Goal: Task Accomplishment & Management: Use online tool/utility

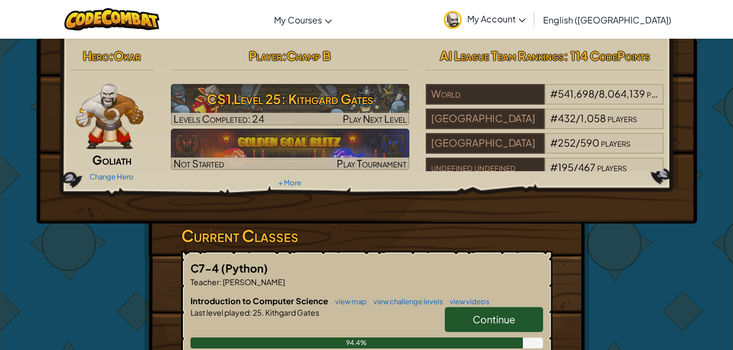
click at [352, 102] on h3 "CS1 Level 25: Kithgard Gates" at bounding box center [290, 99] width 238 height 25
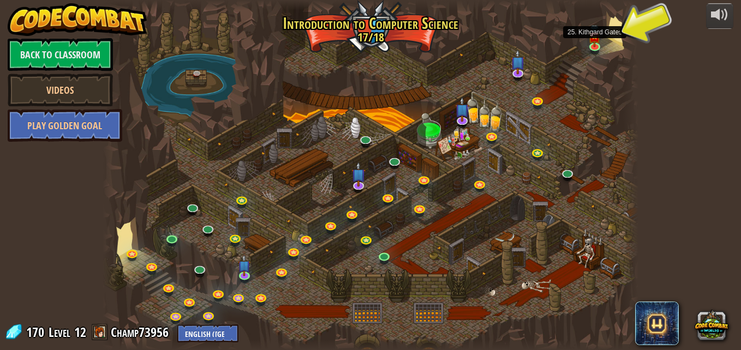
click at [596, 44] on img at bounding box center [594, 37] width 13 height 22
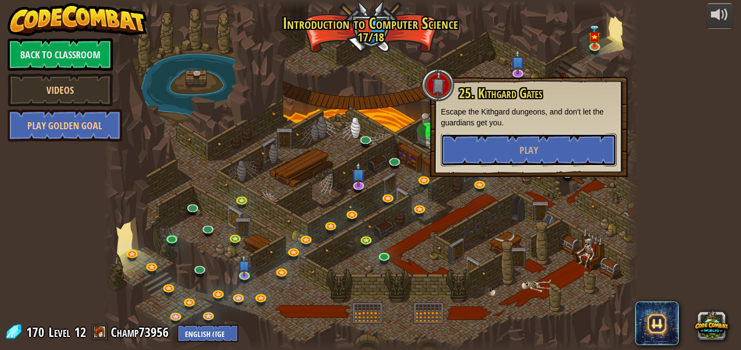
click at [572, 160] on button "Play" at bounding box center [529, 150] width 176 height 33
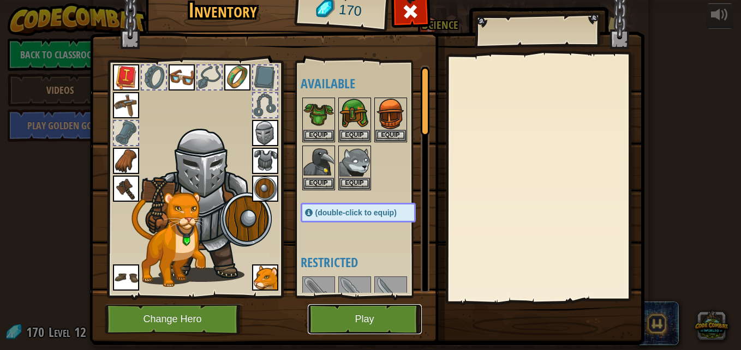
click at [352, 315] on button "Play" at bounding box center [365, 320] width 114 height 30
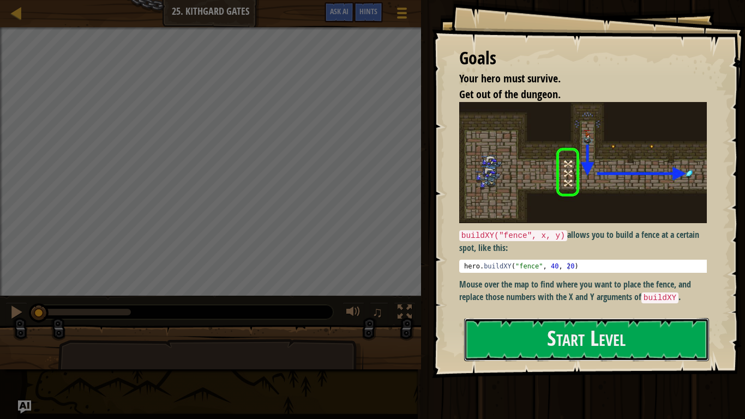
click at [518, 320] on button "Start Level" at bounding box center [586, 339] width 245 height 43
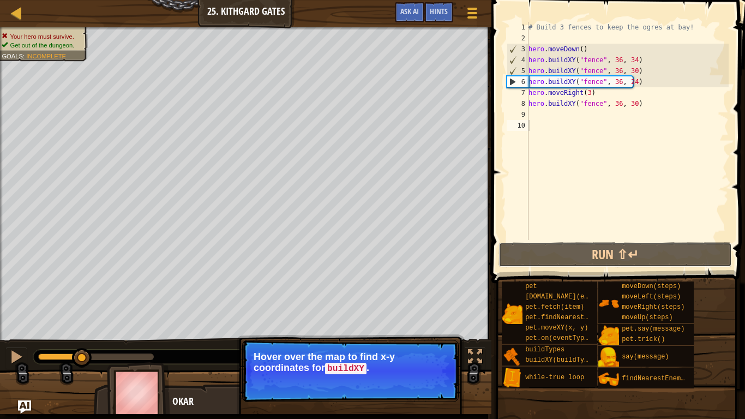
click at [562, 255] on button "Run ⇧↵" at bounding box center [616, 254] width 234 height 25
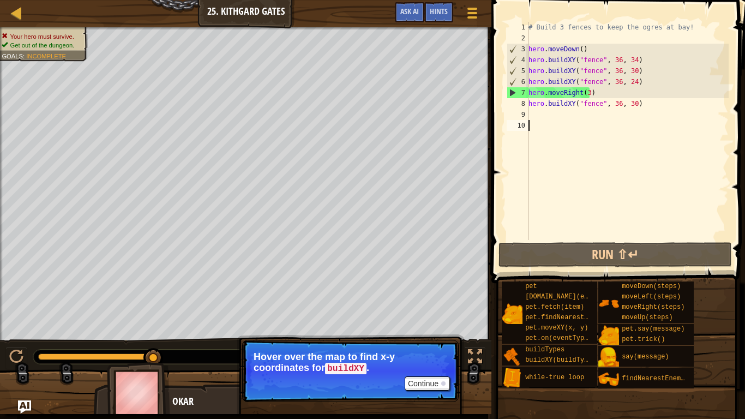
click at [651, 117] on div "# Build 3 fences to keep the ogres at bay! hero . moveDown ( ) hero . buildXY (…" at bounding box center [628, 142] width 202 height 240
click at [648, 99] on div "# Build 3 fences to keep the ogres at bay! hero . moveDown ( ) hero . buildXY (…" at bounding box center [628, 142] width 202 height 240
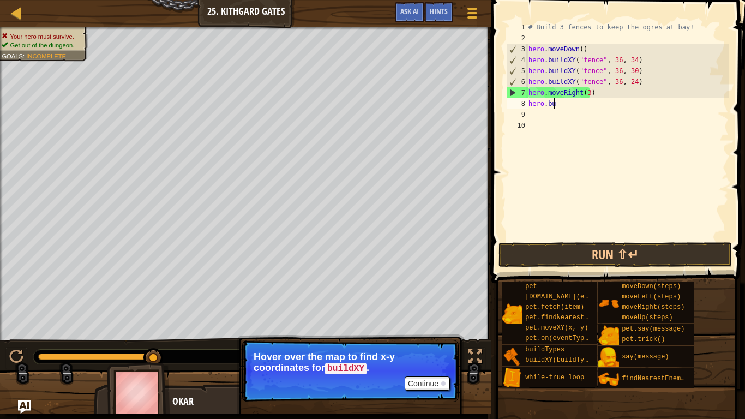
type textarea "h"
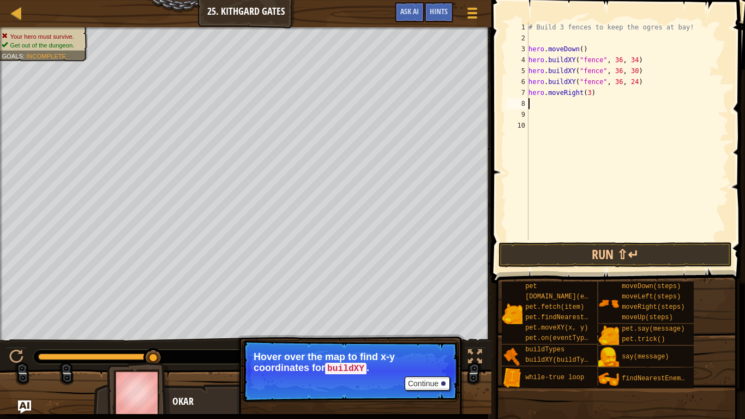
type textarea "hero.moveRight(3)"
click at [608, 256] on button "Run ⇧↵" at bounding box center [616, 254] width 234 height 25
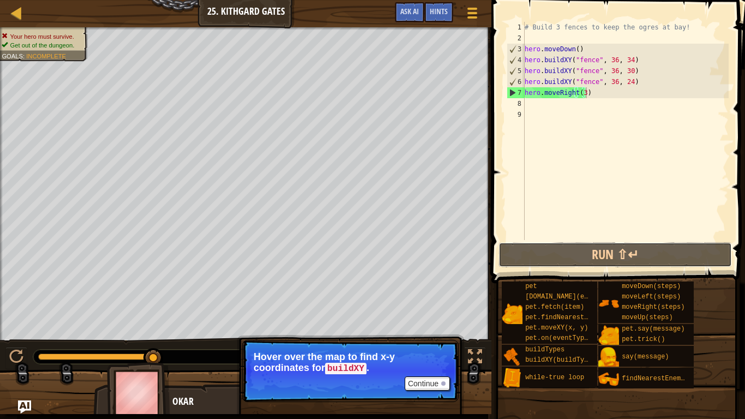
click at [608, 256] on button "Run ⇧↵" at bounding box center [616, 254] width 234 height 25
click at [428, 350] on p "Continue Hover over the map to find x-y coordinates for buildXY ." at bounding box center [350, 371] width 217 height 62
click at [581, 264] on button "Run ⇧↵" at bounding box center [616, 254] width 234 height 25
click at [538, 110] on div "# Build 3 fences to keep the ogres at bay! hero . moveDown ( ) hero . buildXY (…" at bounding box center [626, 142] width 206 height 240
click at [539, 109] on div "# Build 3 fences to keep the ogres at bay! hero . moveDown ( ) hero . buildXY (…" at bounding box center [626, 142] width 206 height 240
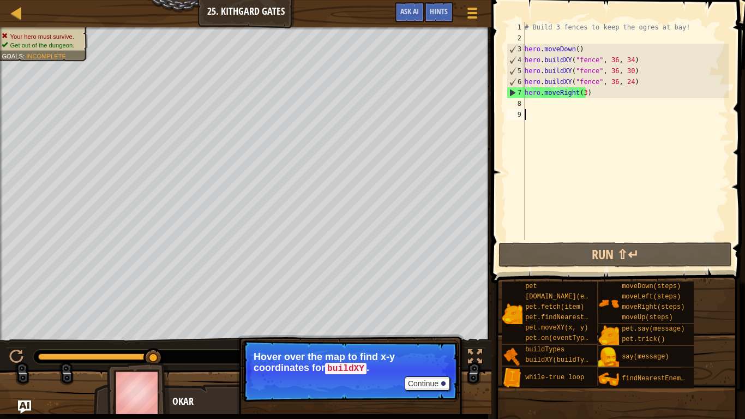
click at [540, 110] on div "# Build 3 fences to keep the ogres at bay! hero . moveDown ( ) hero . buildXY (…" at bounding box center [626, 142] width 206 height 240
click at [536, 103] on div "# Build 3 fences to keep the ogres at bay! hero . moveDown ( ) hero . buildXY (…" at bounding box center [626, 142] width 206 height 240
type textarea "h"
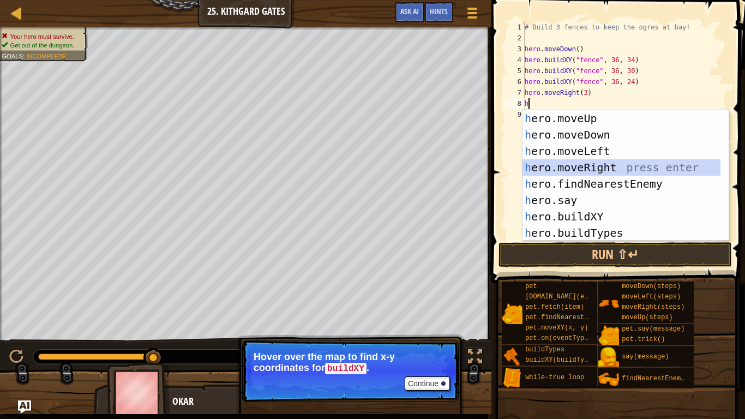
click at [595, 166] on div "h ero.moveUp press enter h ero.moveDown press enter h ero.moveLeft press enter …" at bounding box center [622, 192] width 198 height 164
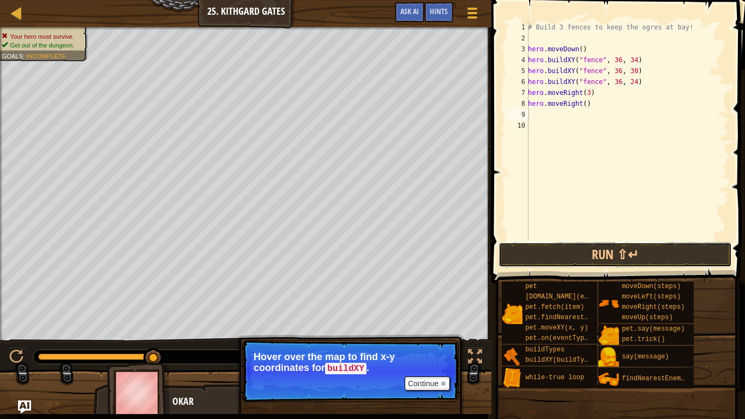
click at [588, 260] on button "Run ⇧↵" at bounding box center [616, 254] width 234 height 25
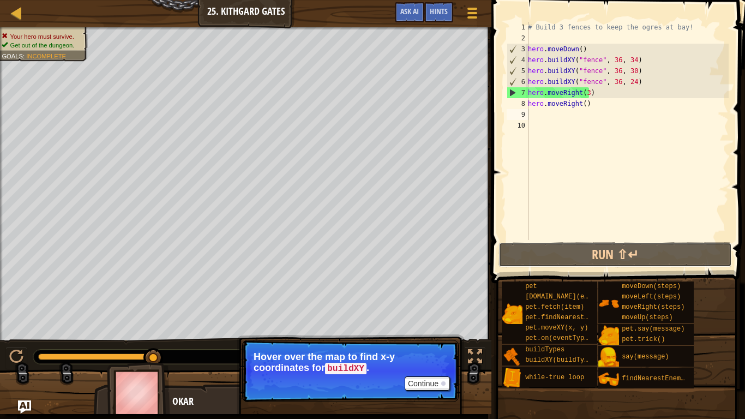
click at [549, 258] on button "Run ⇧↵" at bounding box center [616, 254] width 234 height 25
click at [629, 82] on div "# Build 3 fences to keep the ogres at bay! hero . moveDown ( ) hero . buildXY (…" at bounding box center [627, 142] width 203 height 240
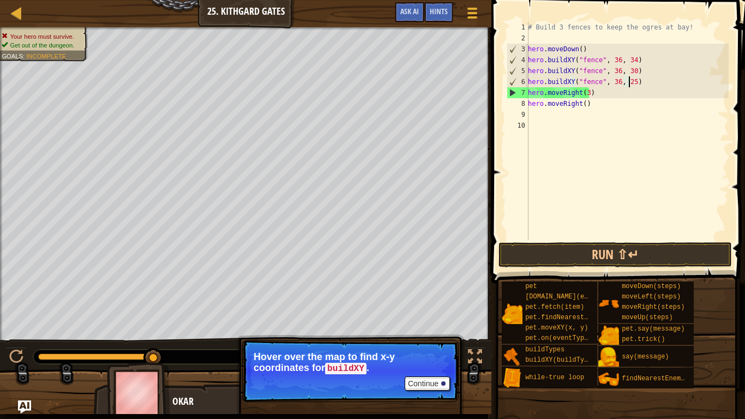
scroll to position [5, 8]
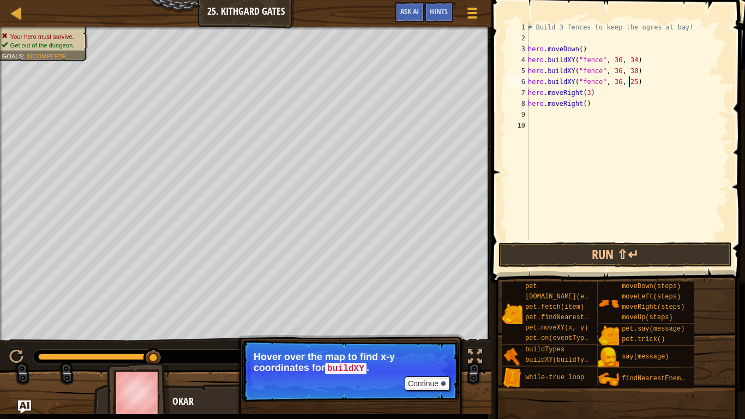
type textarea "hero.buildXY("fence", 36, 25)"
click at [607, 245] on button "Run ⇧↵" at bounding box center [616, 254] width 234 height 25
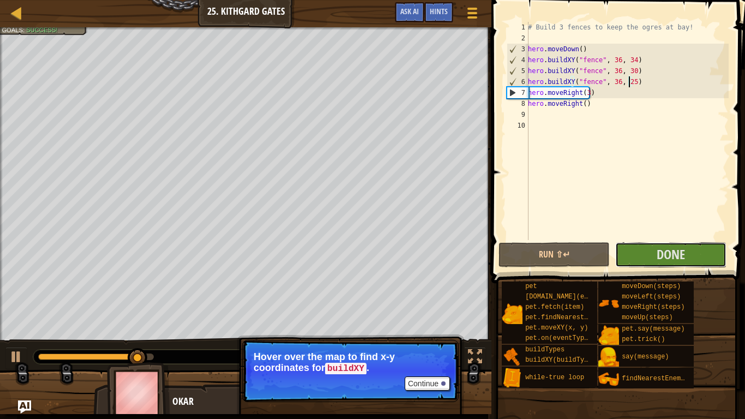
click at [683, 263] on span "Done" at bounding box center [671, 254] width 28 height 17
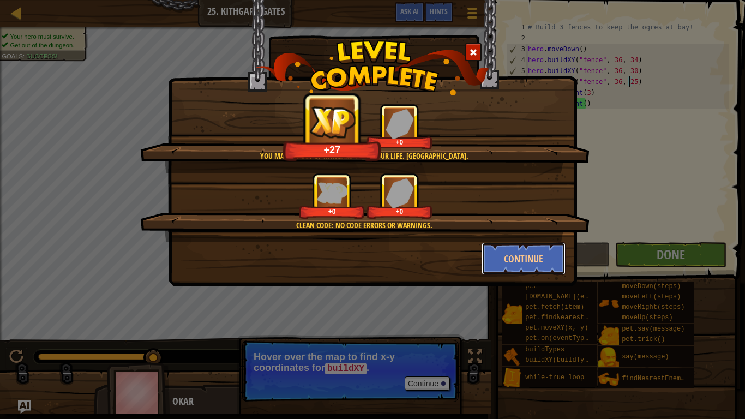
click at [541, 248] on button "Continue" at bounding box center [524, 258] width 85 height 33
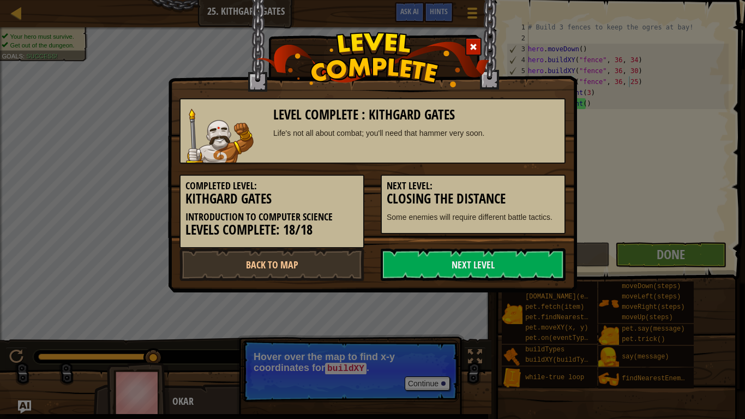
click at [540, 263] on link "Next Level" at bounding box center [473, 264] width 185 height 33
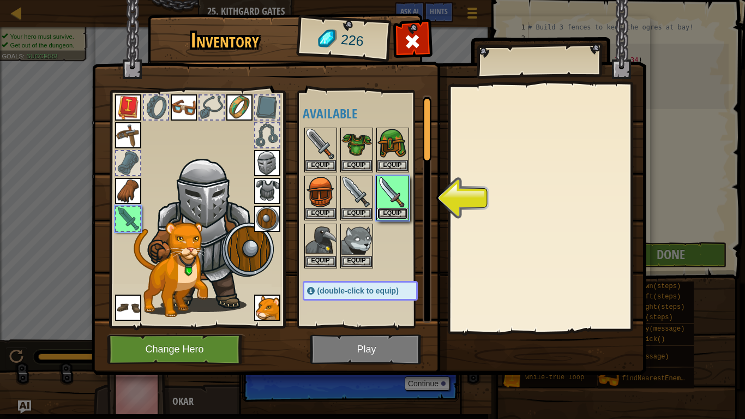
click at [389, 216] on button "Equip" at bounding box center [393, 213] width 31 height 11
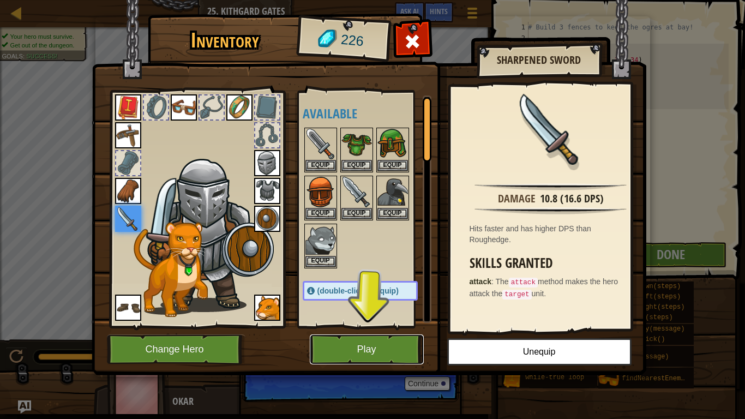
click at [359, 341] on button "Play" at bounding box center [367, 350] width 114 height 30
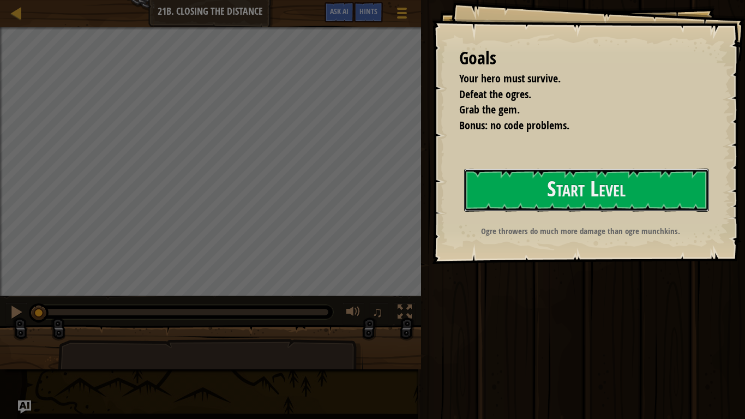
click at [623, 195] on button "Start Level" at bounding box center [586, 190] width 245 height 43
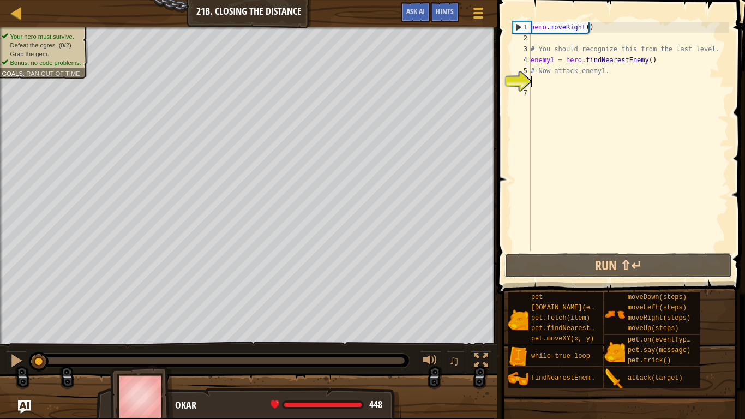
click at [682, 266] on button "Run ⇧↵" at bounding box center [619, 265] width 228 height 25
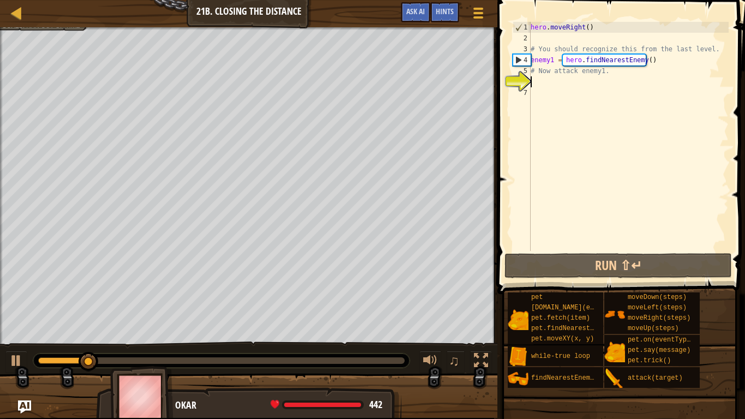
scroll to position [5, 0]
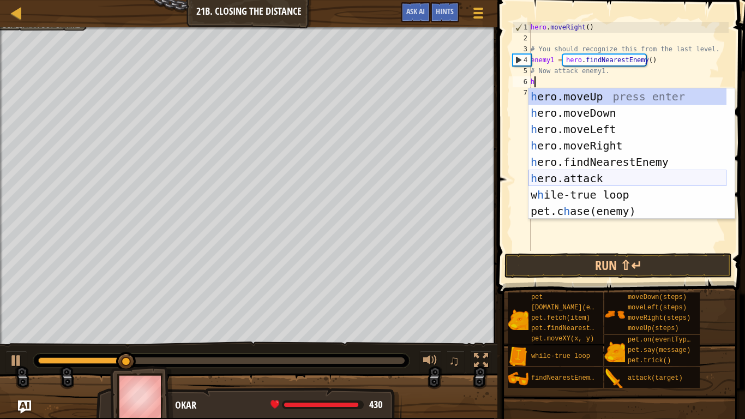
click at [581, 172] on div "h ero.moveUp press enter h ero.moveDown press enter h ero.moveLeft press enter …" at bounding box center [628, 170] width 198 height 164
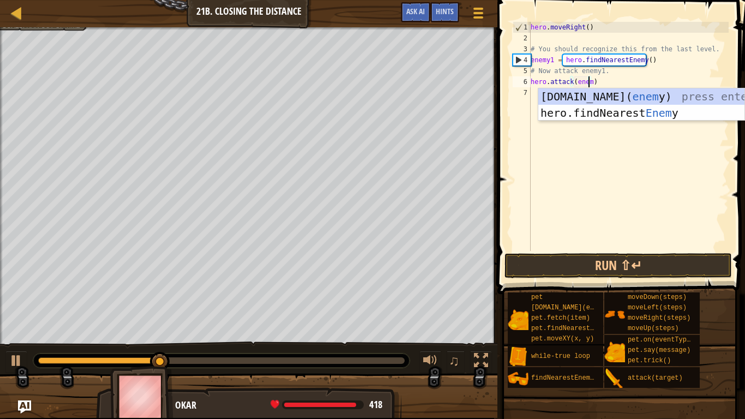
scroll to position [5, 5]
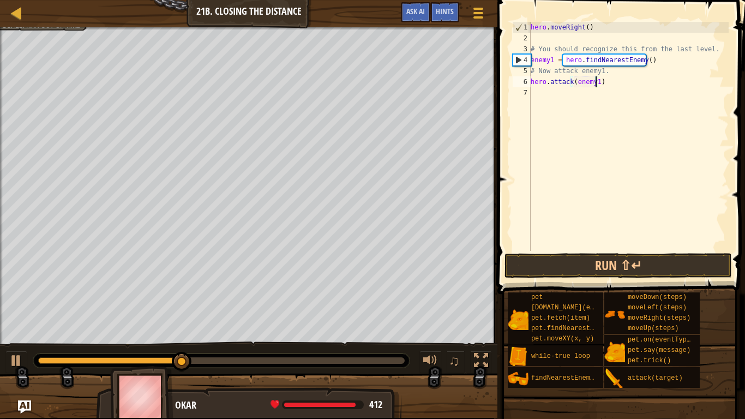
type textarea "hero.attack(enemy1)"
click at [619, 262] on button "Run ⇧↵" at bounding box center [619, 265] width 228 height 25
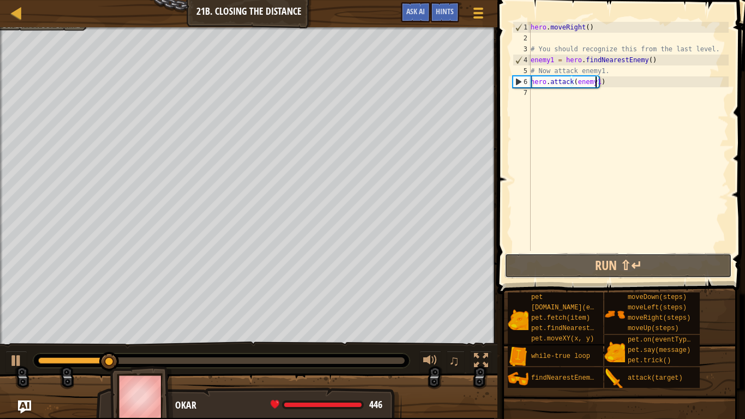
click at [623, 263] on button "Run ⇧↵" at bounding box center [619, 265] width 228 height 25
click at [560, 104] on div "hero . moveRight ( ) # You should recognize this from the last level. enemy1 = …" at bounding box center [629, 147] width 200 height 251
type textarea "h"
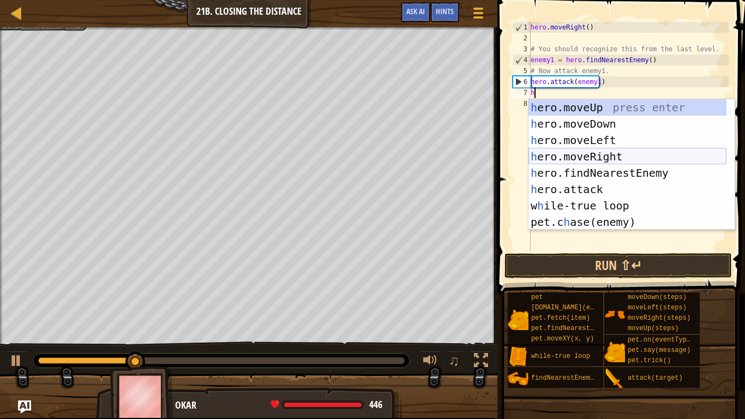
click at [597, 157] on div "h ero.moveUp press enter h ero.moveDown press enter h ero.moveLeft press enter …" at bounding box center [628, 181] width 198 height 164
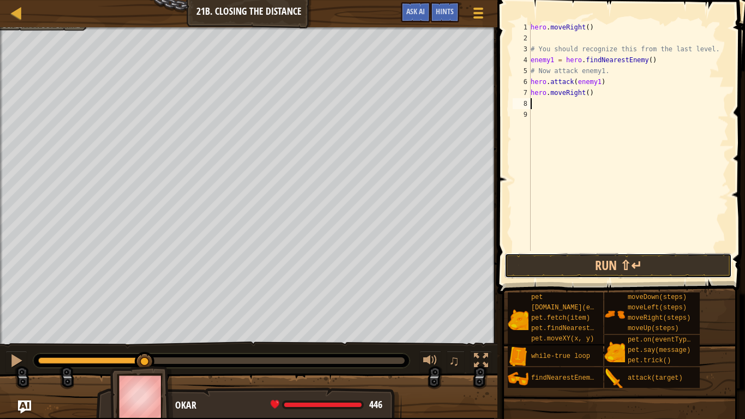
click at [594, 276] on button "Run ⇧↵" at bounding box center [619, 265] width 228 height 25
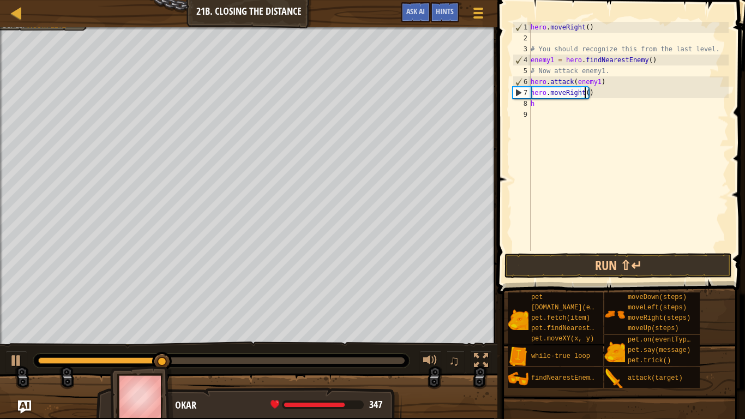
click at [583, 91] on div "hero . moveRight ( ) # You should recognize this from the last level. enemy1 = …" at bounding box center [629, 147] width 200 height 251
click at [575, 104] on div "hero . moveRight ( ) # You should recognize this from the last level. enemy1 = …" at bounding box center [629, 147] width 200 height 251
type textarea "h"
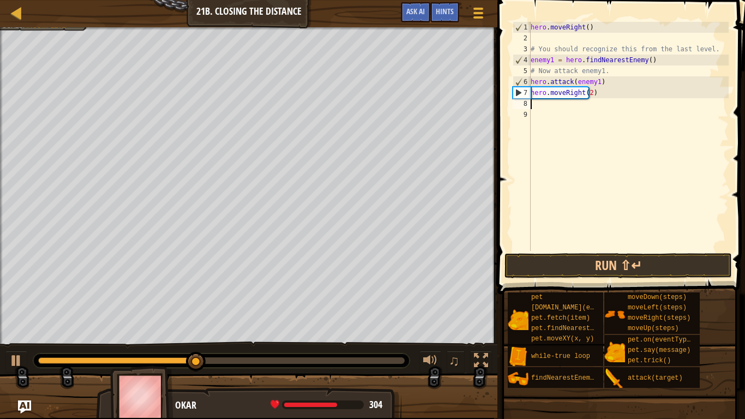
type textarea "h"
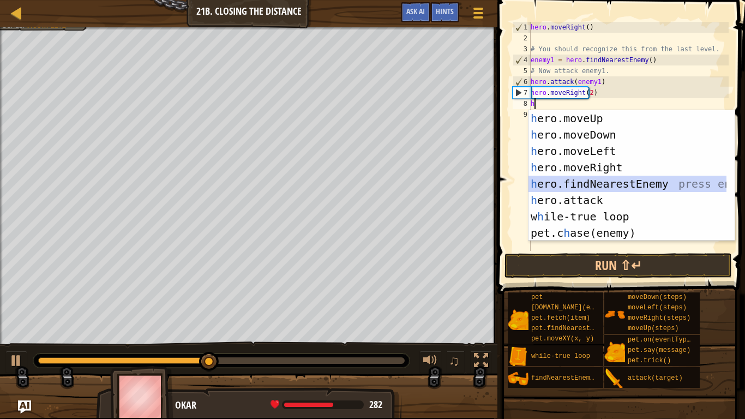
click at [590, 184] on div "h ero.moveUp press enter h ero.moveDown press enter h ero.moveLeft press enter …" at bounding box center [628, 192] width 198 height 164
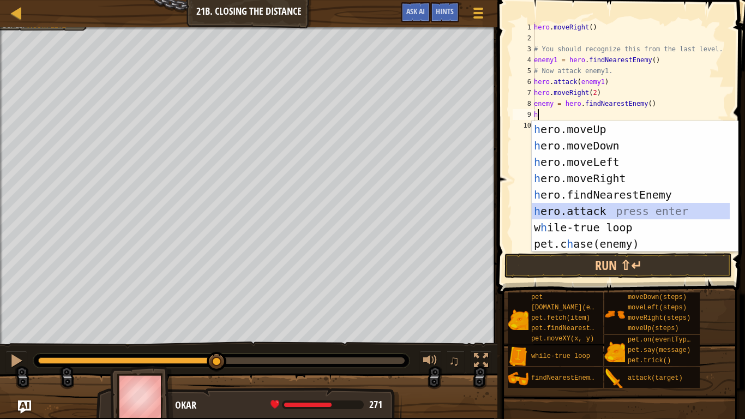
click at [624, 208] on div "h ero.moveUp press enter h ero.moveDown press enter h ero.moveLeft press enter …" at bounding box center [631, 203] width 198 height 164
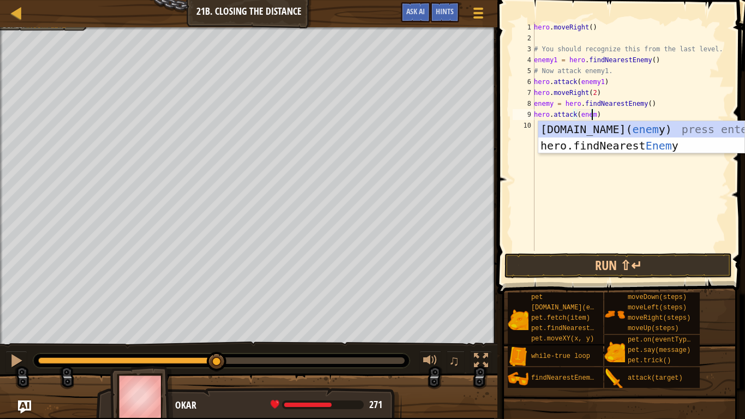
scroll to position [5, 5]
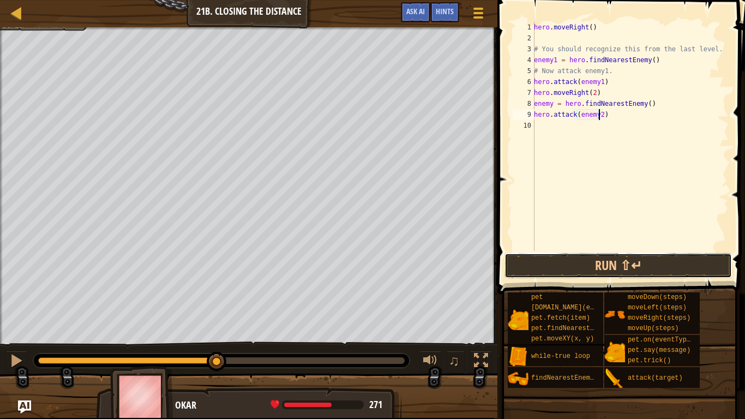
click at [624, 258] on button "Run ⇧↵" at bounding box center [619, 265] width 228 height 25
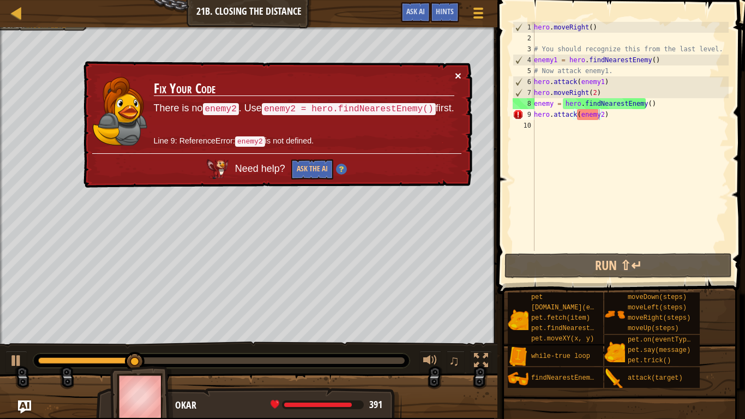
click at [458, 75] on button "×" at bounding box center [458, 75] width 7 height 11
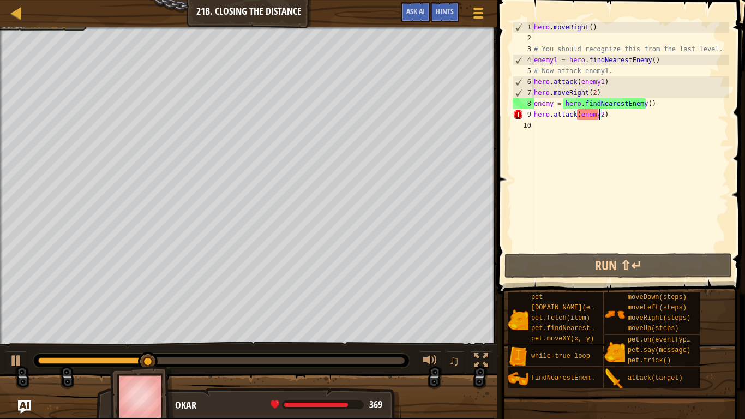
type textarea "hero.attack(enemy)"
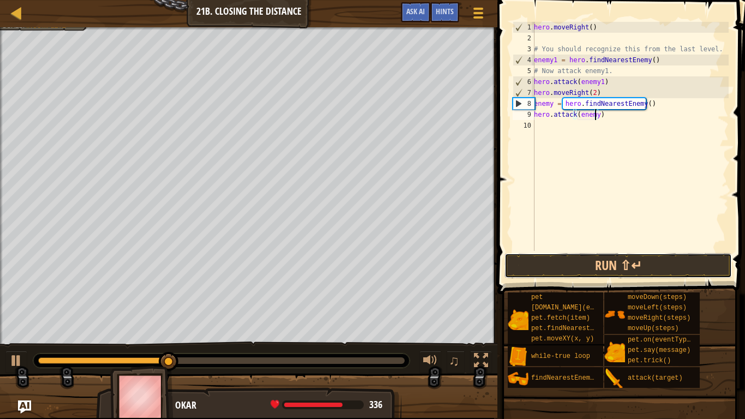
click at [618, 263] on button "Run ⇧↵" at bounding box center [619, 265] width 228 height 25
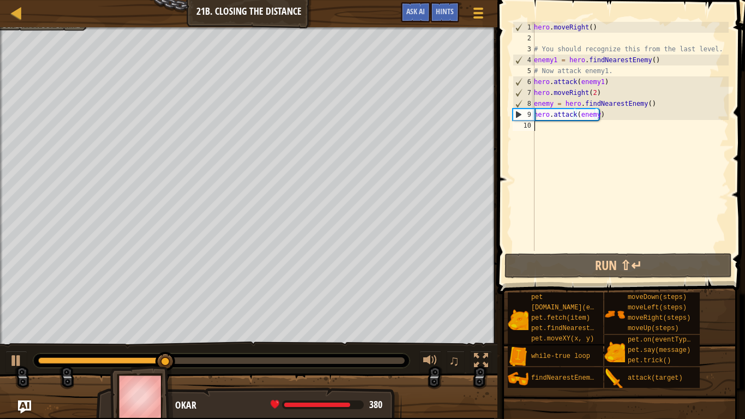
click at [571, 140] on div "hero . moveRight ( ) # You should recognize this from the last level. enemy1 = …" at bounding box center [630, 147] width 197 height 251
type textarea "u"
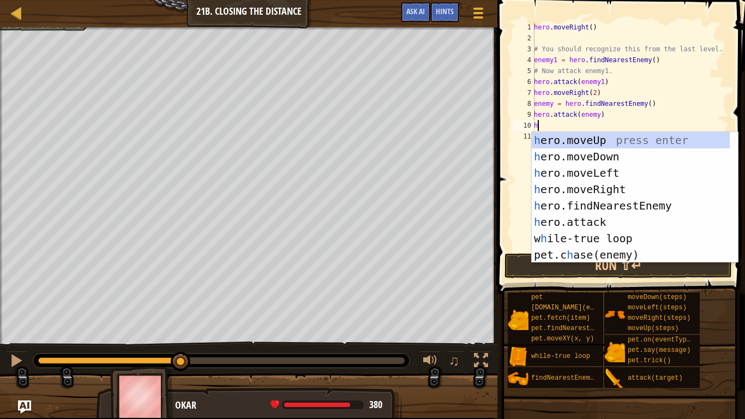
type textarea "h"
click at [629, 191] on div "h ero.moveUp press enter h ero.moveDown press enter h ero.moveLeft press enter …" at bounding box center [635, 214] width 206 height 164
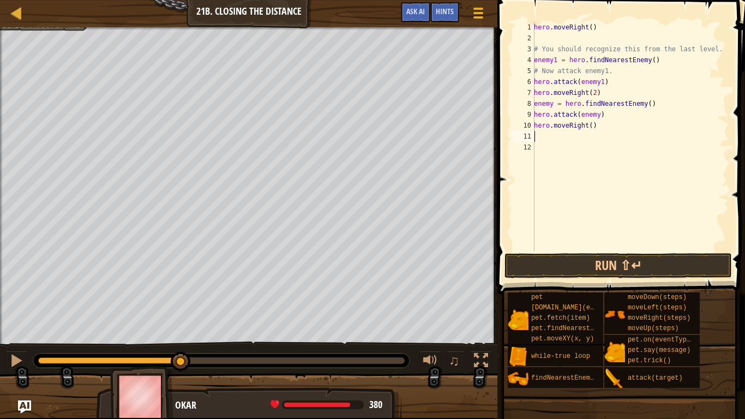
click at [670, 253] on span at bounding box center [622, 131] width 256 height 326
click at [673, 266] on button "Run ⇧↵" at bounding box center [619, 265] width 228 height 25
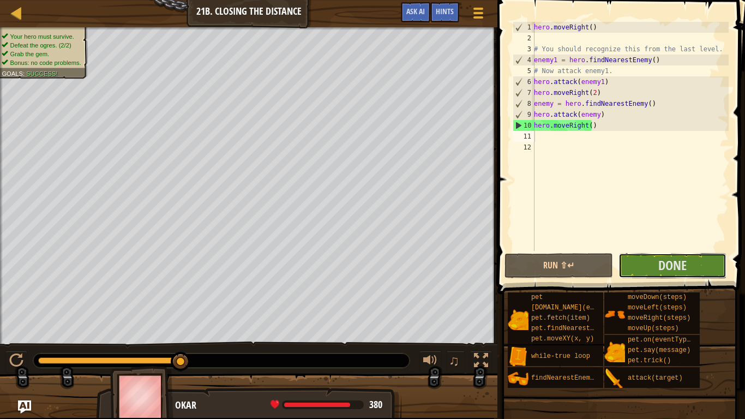
click at [673, 266] on span "Done" at bounding box center [673, 264] width 28 height 17
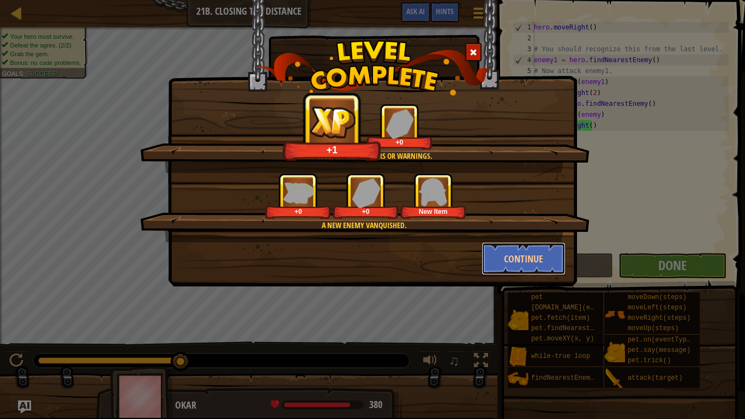
click at [540, 259] on button "Continue" at bounding box center [524, 258] width 85 height 33
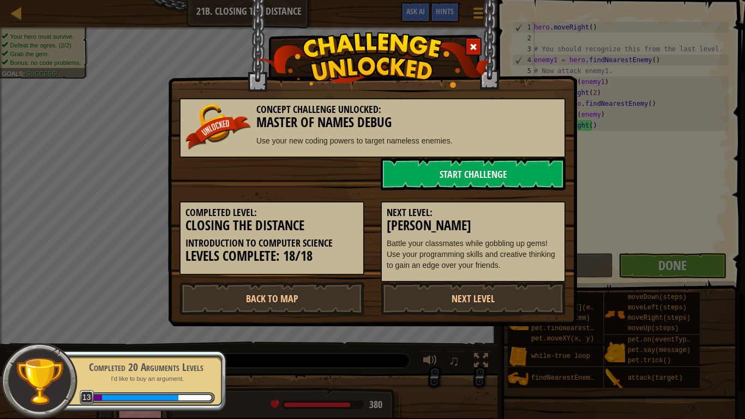
click at [506, 301] on link "Next Level" at bounding box center [473, 298] width 185 height 33
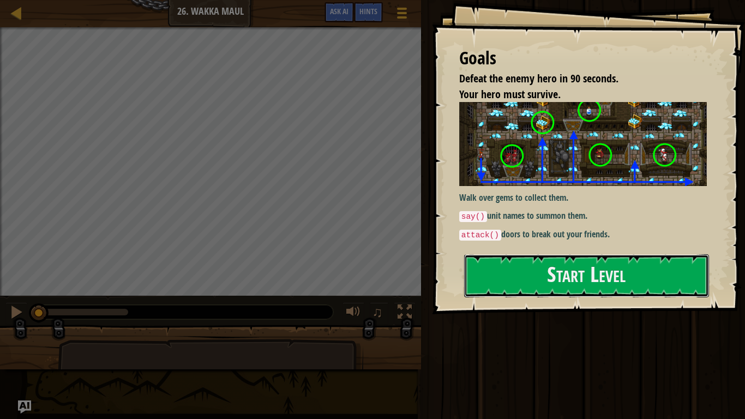
click at [498, 272] on button "Start Level" at bounding box center [586, 275] width 245 height 43
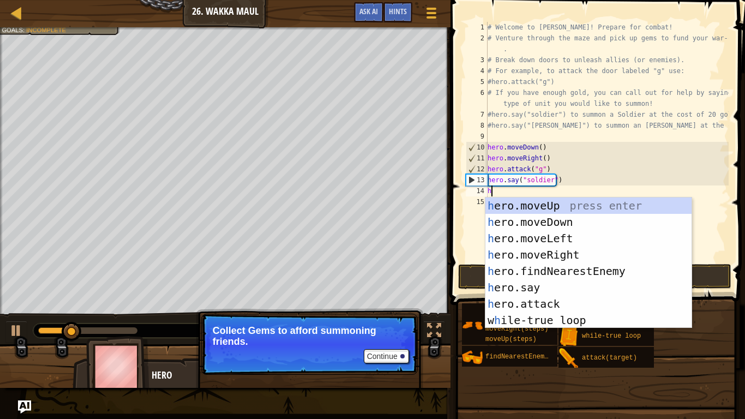
scroll to position [5, 0]
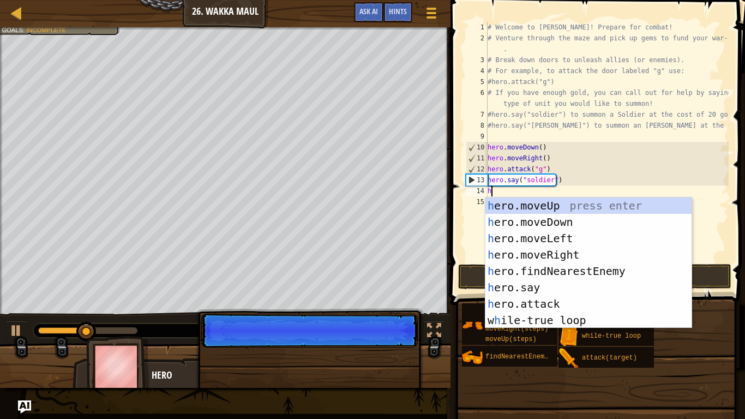
type textarea "h"
click at [401, 350] on div "Continue" at bounding box center [310, 395] width 228 height 162
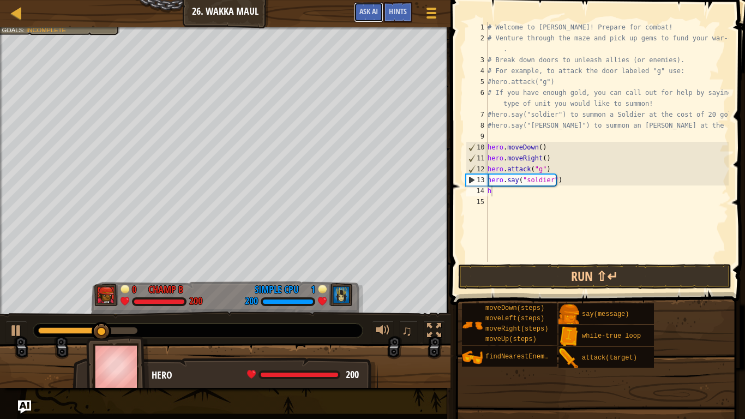
click at [374, 16] on span "Ask AI" at bounding box center [369, 11] width 19 height 10
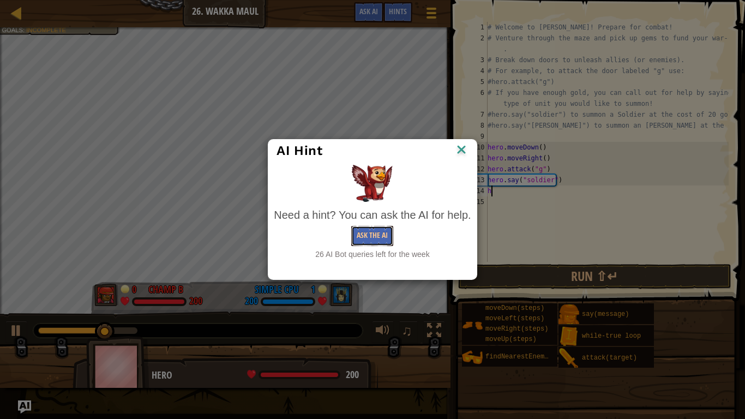
click at [368, 234] on button "Ask the AI" at bounding box center [372, 236] width 42 height 20
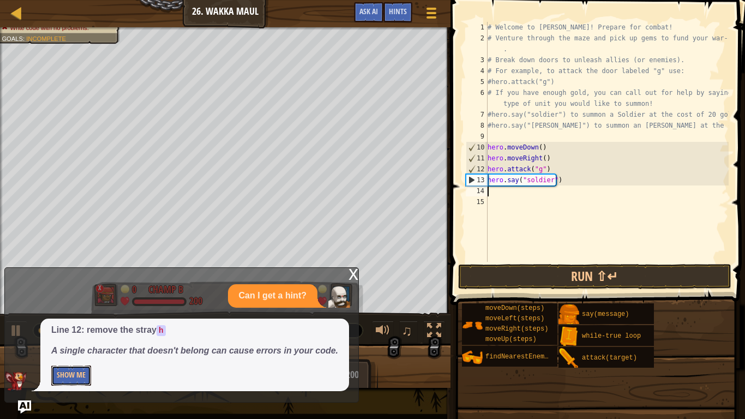
click at [69, 350] on button "Show Me" at bounding box center [71, 376] width 40 height 20
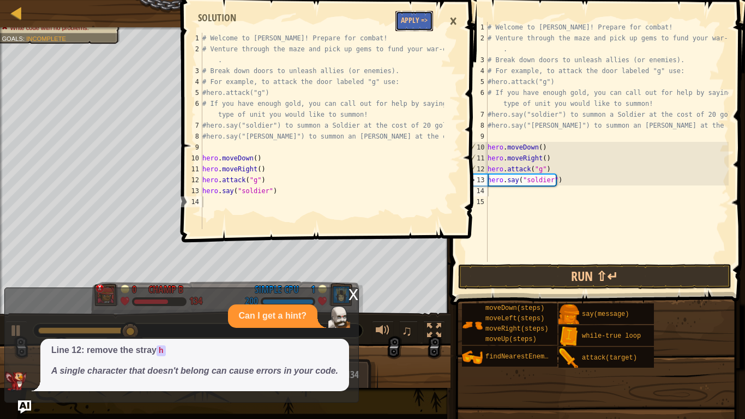
click at [415, 17] on button "Apply =>" at bounding box center [415, 21] width 38 height 20
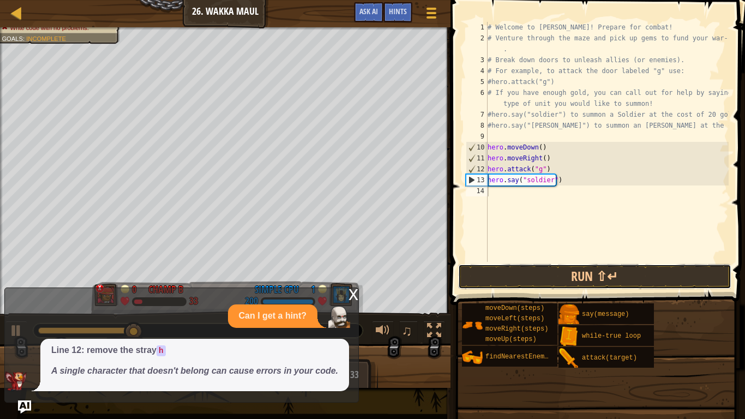
click at [517, 275] on button "Run ⇧↵" at bounding box center [594, 276] width 273 height 25
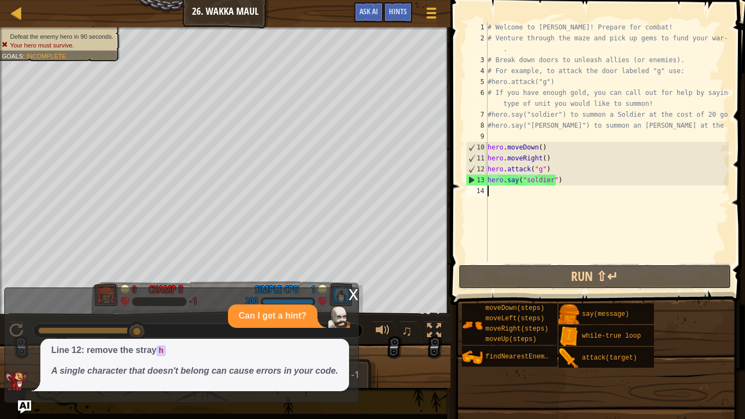
click at [473, 274] on button "Run ⇧↵" at bounding box center [594, 276] width 273 height 25
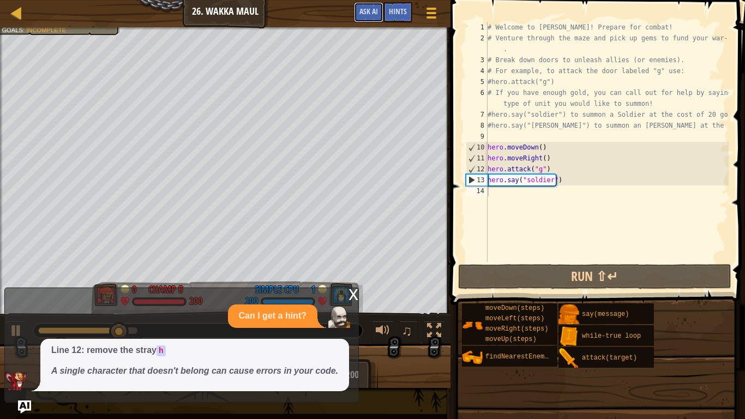
click at [368, 13] on span "Ask AI" at bounding box center [369, 11] width 19 height 10
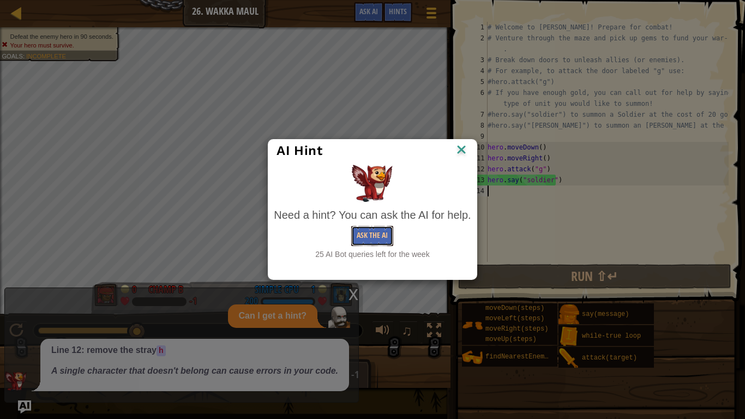
click at [370, 241] on button "Ask the AI" at bounding box center [372, 236] width 42 height 20
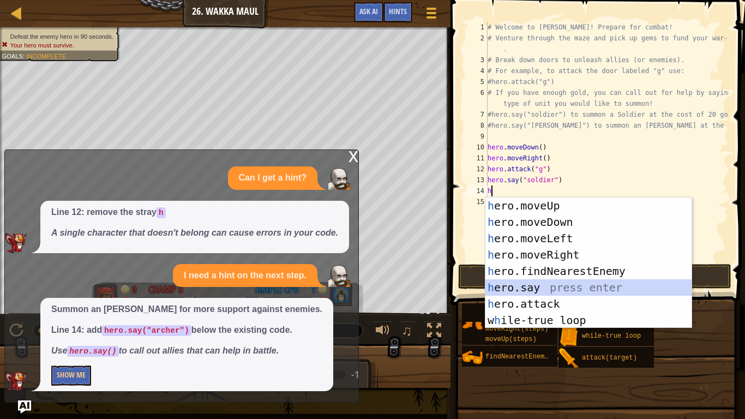
click at [557, 291] on div "h ero.moveUp press enter h ero.moveDown press enter h ero.moveLeft press enter …" at bounding box center [589, 280] width 206 height 164
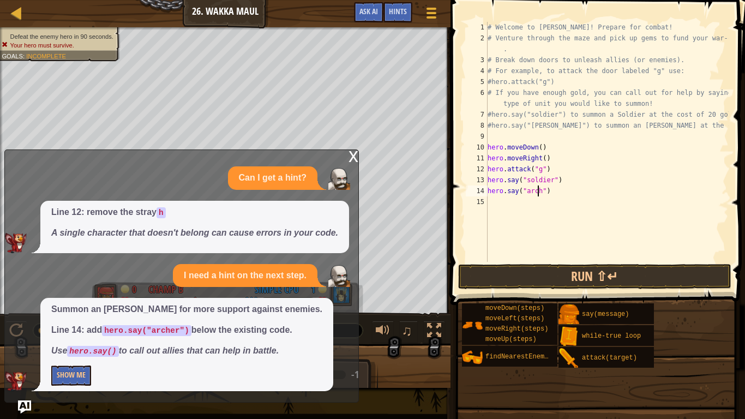
scroll to position [5, 4]
type textarea "hero.say("archer")"
click at [521, 272] on button "Run ⇧↵" at bounding box center [594, 276] width 273 height 25
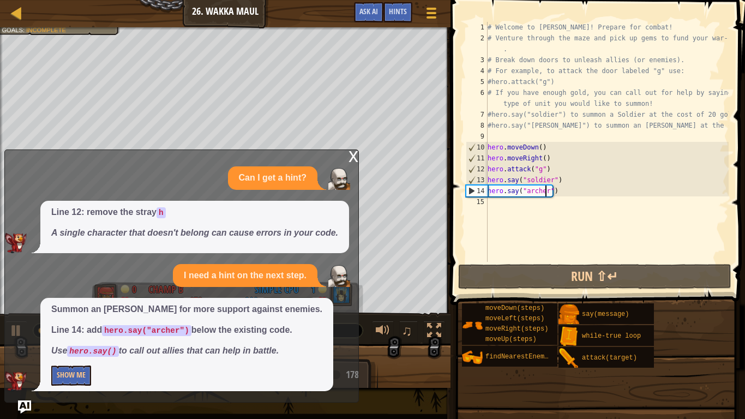
click at [350, 154] on div "x" at bounding box center [354, 155] width 10 height 11
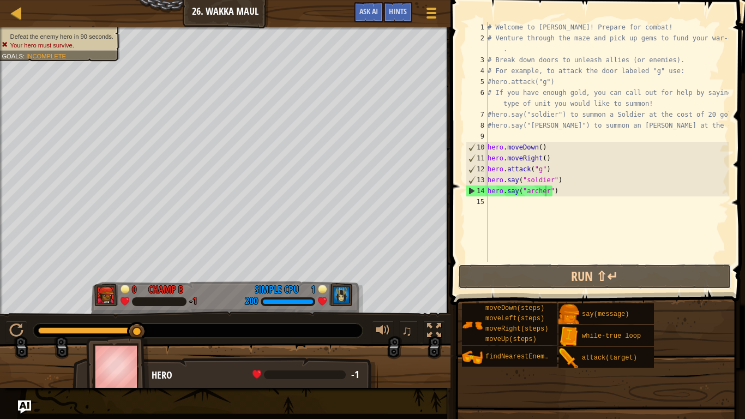
click at [677, 275] on button "Run ⇧↵" at bounding box center [594, 276] width 273 height 25
click at [659, 278] on button "Run ⇧↵" at bounding box center [594, 276] width 273 height 25
click at [648, 212] on div "# Welcome to [PERSON_NAME]! Prepare for combat! # Venture through the maze and …" at bounding box center [607, 153] width 243 height 262
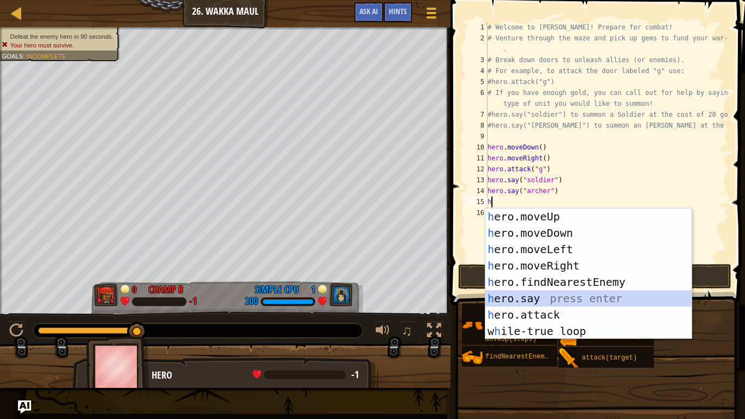
click at [527, 294] on div "h ero.moveUp press enter h ero.moveDown press enter h ero.moveLeft press enter …" at bounding box center [589, 290] width 206 height 164
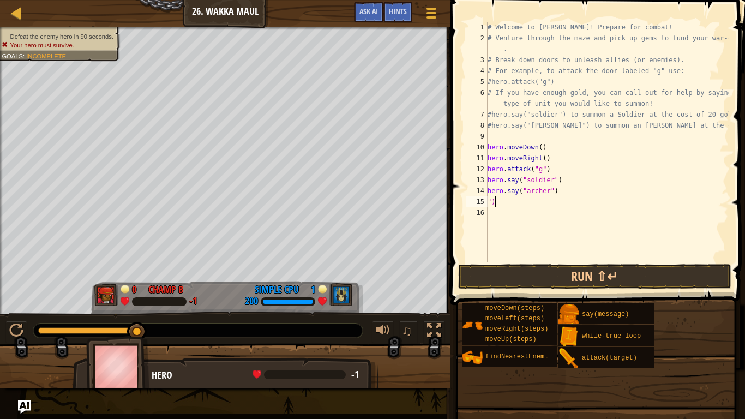
click at [535, 201] on div "# Welcome to [PERSON_NAME]! Prepare for combat! # Venture through the maze and …" at bounding box center [607, 153] width 243 height 262
type textarea """
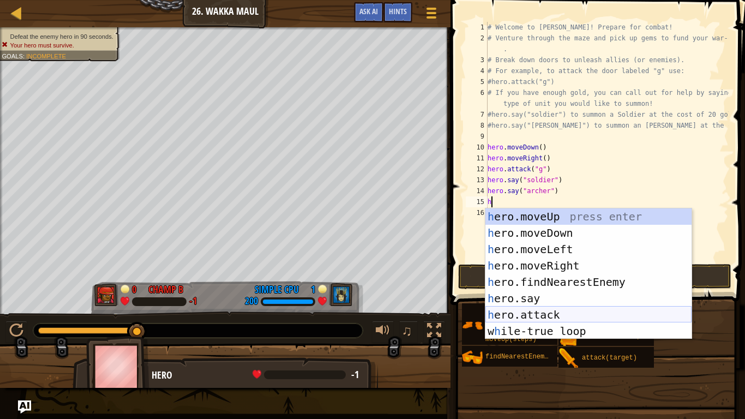
click at [549, 318] on div "h ero.moveUp press enter h ero.moveDown press enter h ero.moveLeft press enter …" at bounding box center [589, 290] width 206 height 164
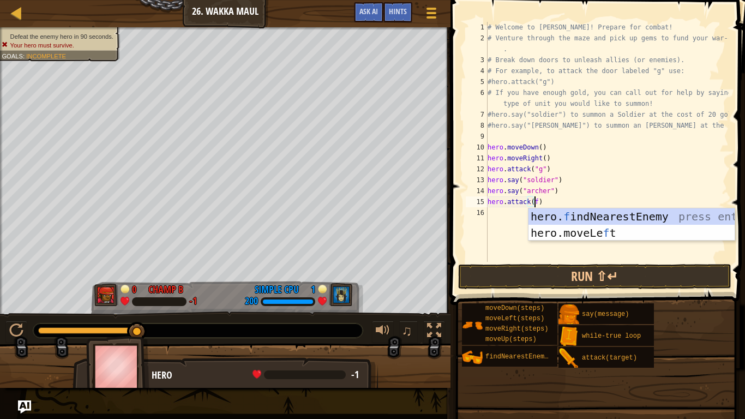
scroll to position [5, 3]
click at [559, 281] on button "Run ⇧↵" at bounding box center [594, 276] width 273 height 25
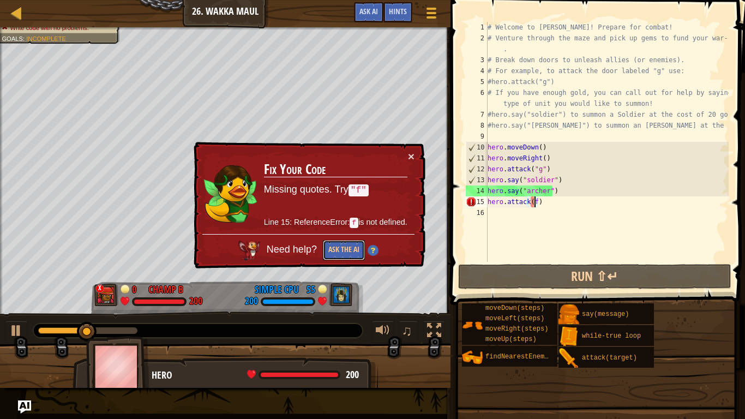
click at [351, 248] on button "Ask the AI" at bounding box center [344, 250] width 42 height 20
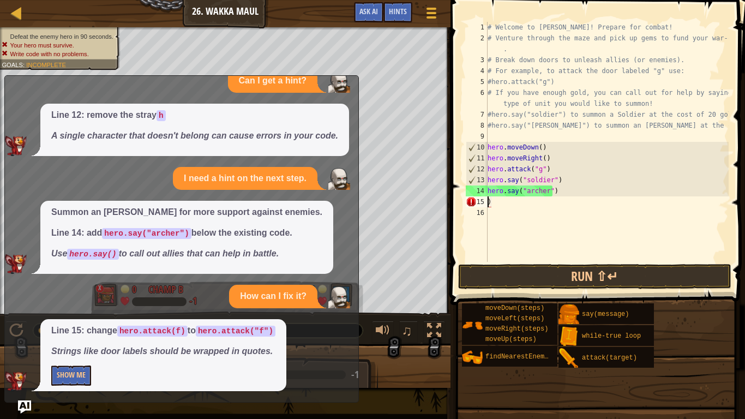
scroll to position [5, 0]
click at [571, 193] on div "# Welcome to [PERSON_NAME]! Prepare for combat! # Venture through the maze and …" at bounding box center [607, 153] width 243 height 262
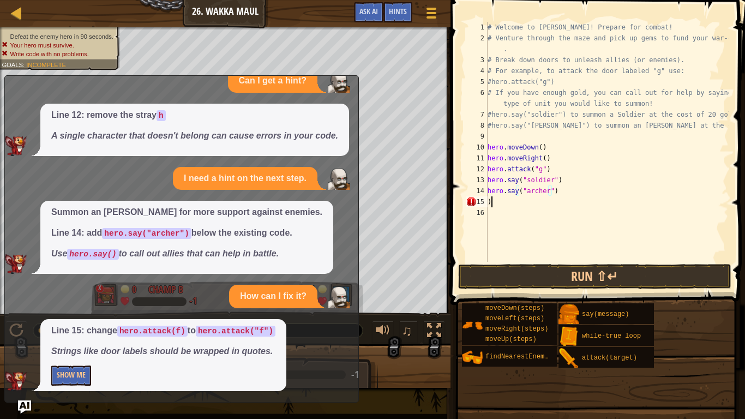
click at [570, 204] on div "# Welcome to [PERSON_NAME]! Prepare for combat! # Venture through the maze and …" at bounding box center [607, 153] width 243 height 262
type textarea ")"
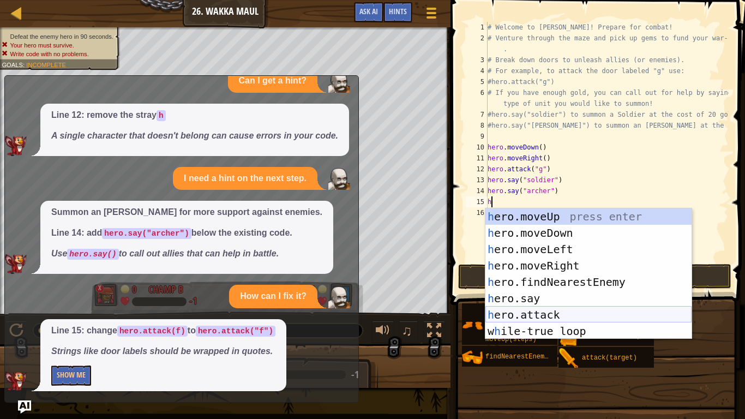
click at [530, 310] on div "h ero.moveUp press enter h ero.moveDown press enter h ero.moveLeft press enter …" at bounding box center [589, 290] width 206 height 164
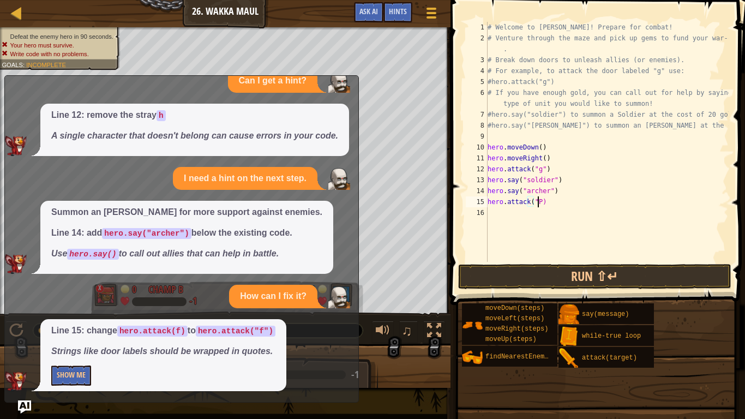
scroll to position [5, 4]
type textarea "hero.attack(")"
click at [34, 27] on div "Ladder Introduction to Computer Science 26. Wakka Maul Game Menu Done Hints Ask…" at bounding box center [225, 13] width 451 height 27
click at [20, 14] on div at bounding box center [17, 13] width 14 height 14
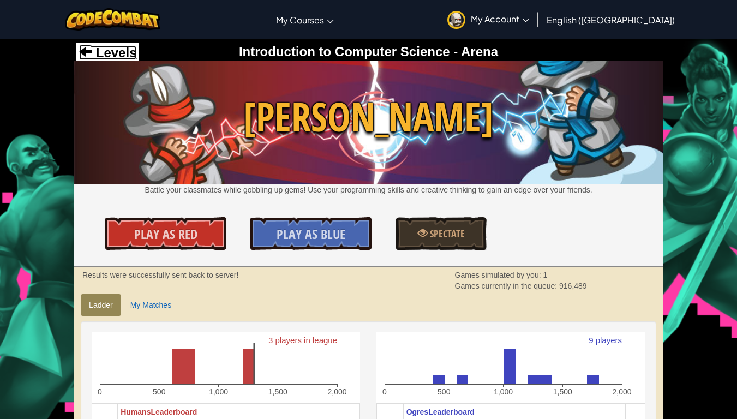
click at [121, 53] on span "Levels" at bounding box center [114, 52] width 44 height 15
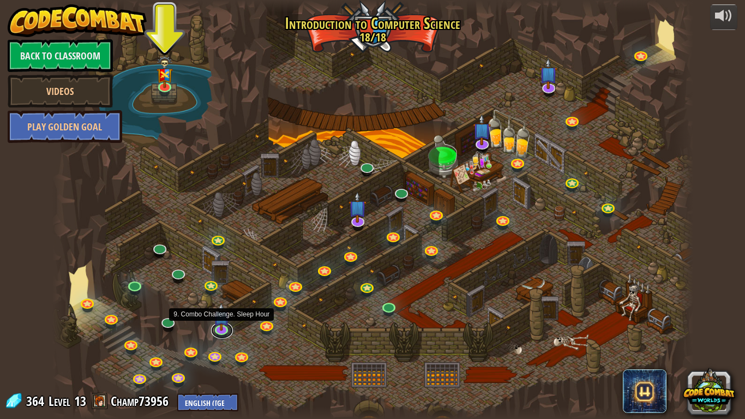
click at [225, 332] on link at bounding box center [222, 331] width 22 height 16
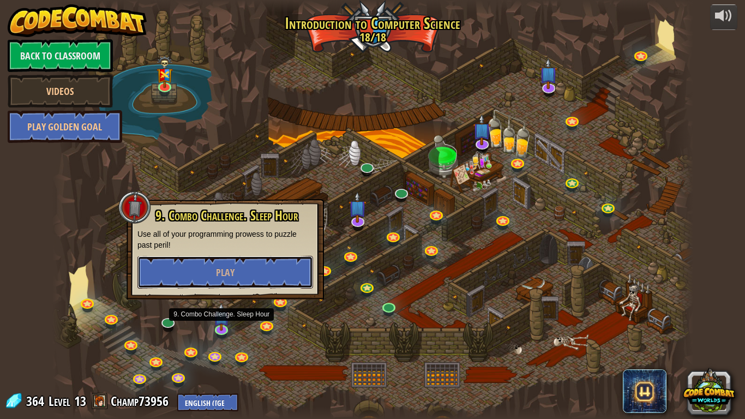
click at [274, 263] on button "Play" at bounding box center [226, 272] width 176 height 33
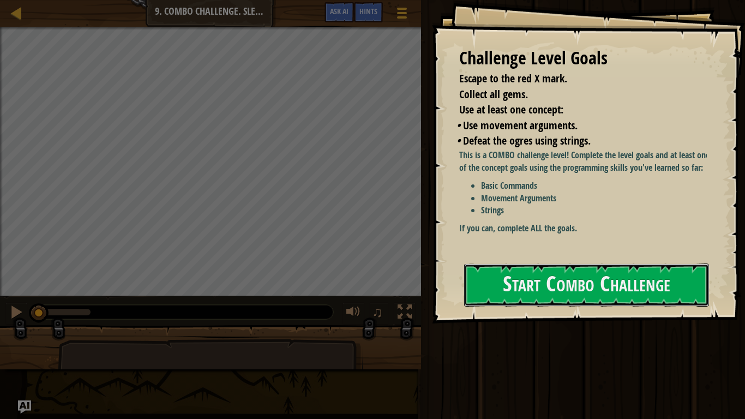
click at [506, 281] on button "Start Combo Challenge" at bounding box center [586, 285] width 245 height 43
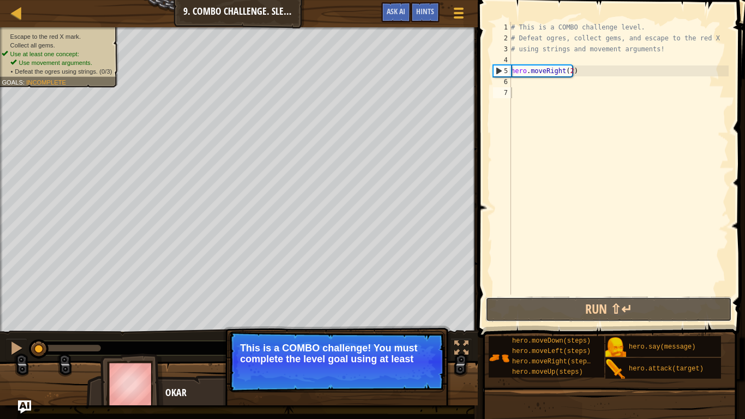
click at [521, 306] on button "Run ⇧↵" at bounding box center [609, 309] width 247 height 25
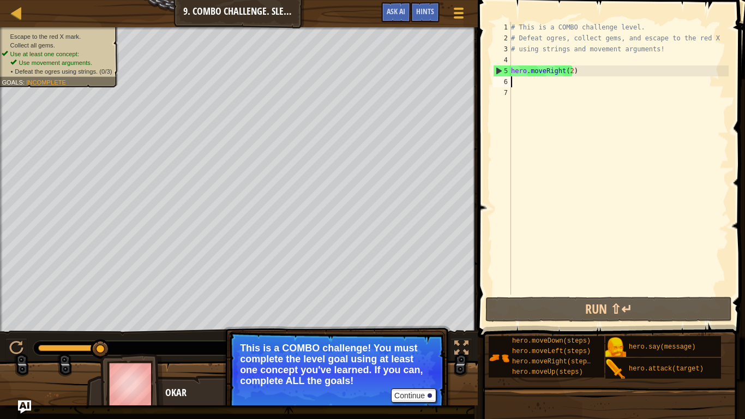
click at [551, 79] on div "# This is a COMBO challenge level. # Defeat [PERSON_NAME], collect gems, and es…" at bounding box center [619, 169] width 220 height 295
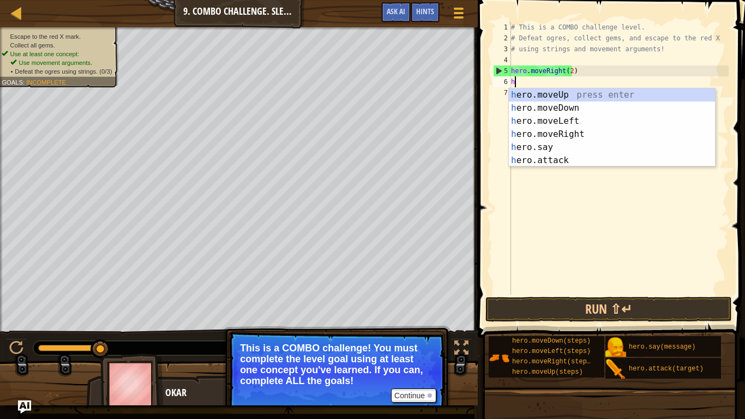
scroll to position [5, 0]
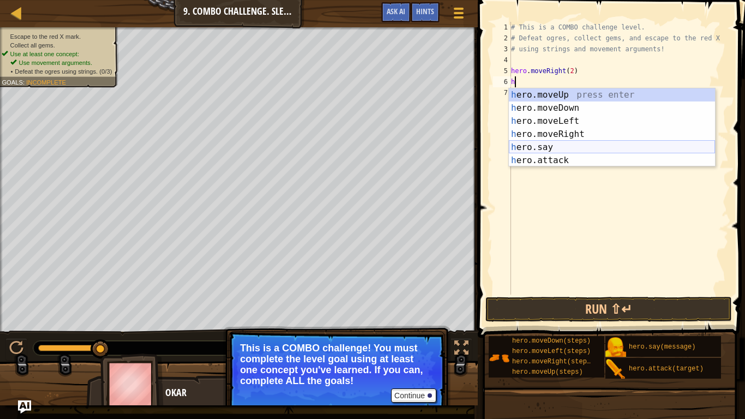
click at [553, 154] on div "h ero.moveUp press enter h ero.moveDown press enter h ero.moveLeft press enter …" at bounding box center [612, 140] width 206 height 105
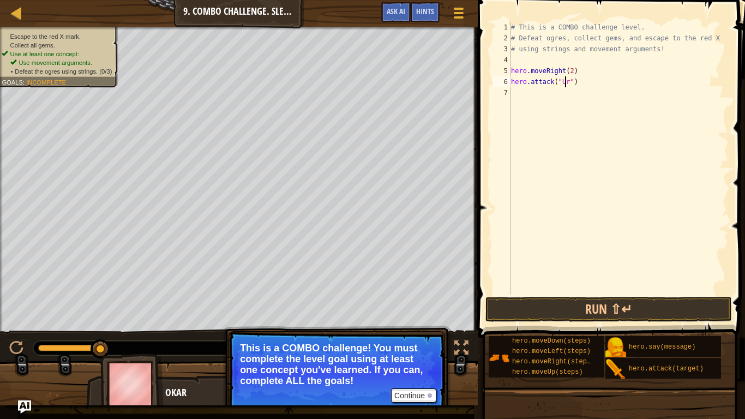
scroll to position [5, 5]
type textarea "hero.attack("Ursa")"
click at [586, 305] on button "Run ⇧↵" at bounding box center [609, 309] width 247 height 25
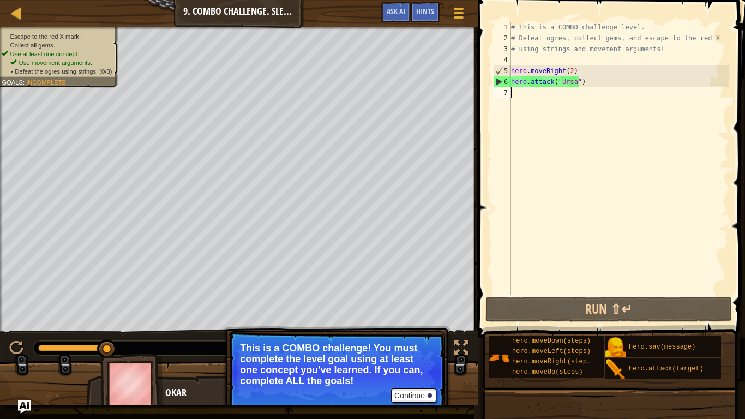
click at [553, 96] on div "# This is a COMBO challenge level. # Defeat [PERSON_NAME], collect gems, and es…" at bounding box center [619, 169] width 220 height 295
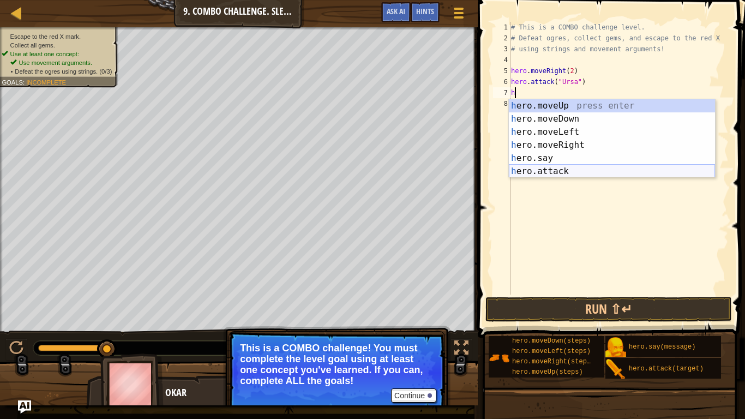
click at [554, 170] on div "h ero.moveUp press enter h ero.moveDown press enter h ero.moveLeft press enter …" at bounding box center [612, 151] width 206 height 105
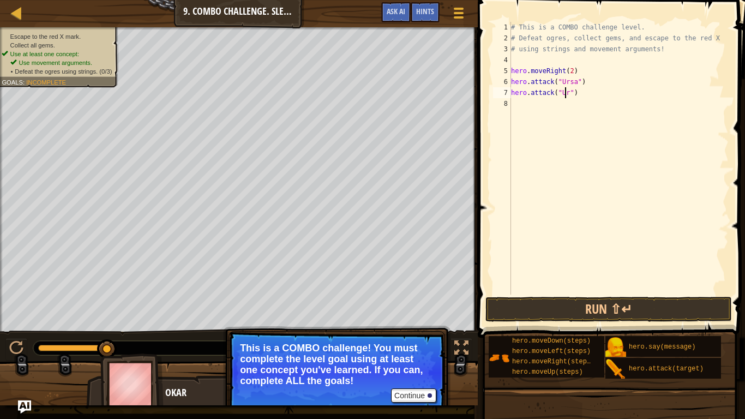
scroll to position [5, 5]
type textarea "hero.attack("Ursa")"
click at [573, 114] on div "# This is a COMBO challenge level. # Defeat [PERSON_NAME], collect gems, and es…" at bounding box center [619, 169] width 220 height 295
click at [613, 309] on button "Run ⇧↵" at bounding box center [609, 309] width 247 height 25
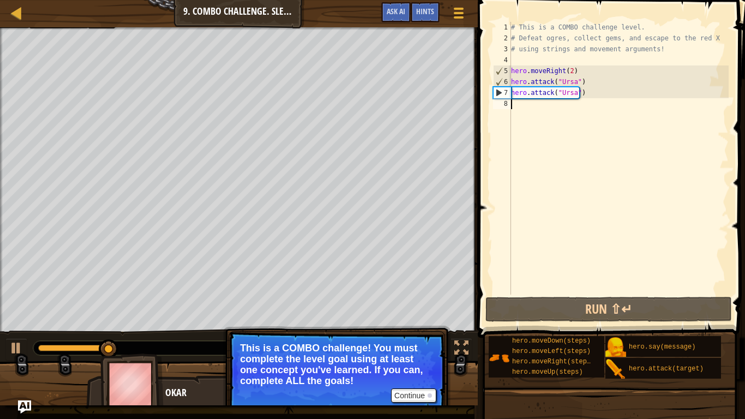
type textarea "h"
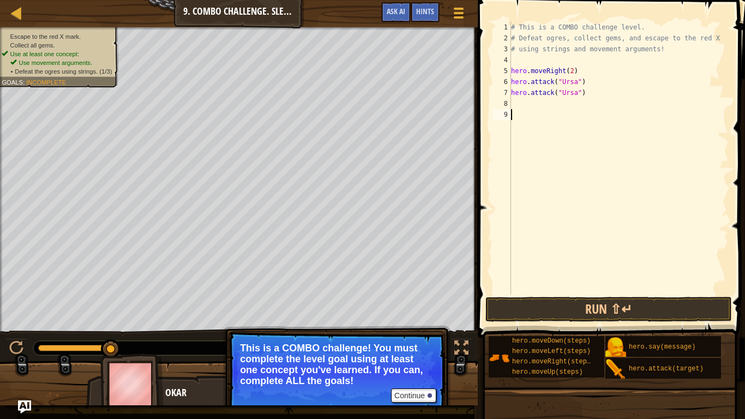
click at [563, 110] on div "# This is a COMBO challenge level. # Defeat [PERSON_NAME], collect gems, and es…" at bounding box center [619, 169] width 220 height 295
type textarea "h"
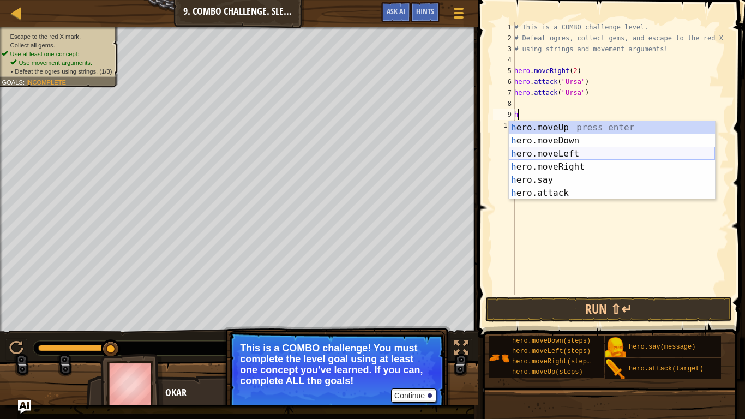
click at [577, 147] on div "h ero.moveUp press enter h ero.moveDown press enter h ero.moveLeft press enter …" at bounding box center [612, 173] width 206 height 105
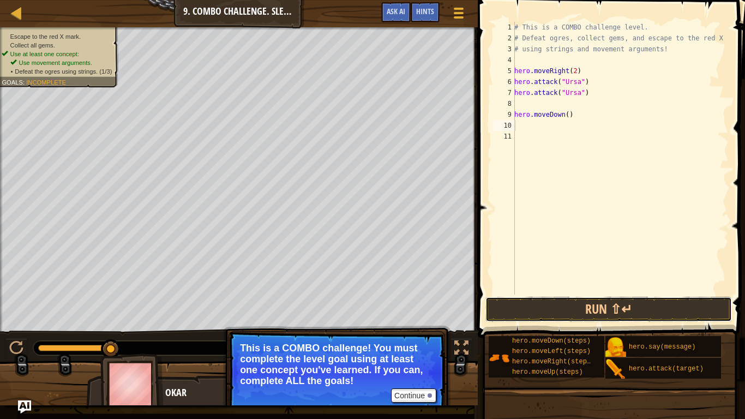
click at [586, 309] on button "Run ⇧↵" at bounding box center [609, 309] width 247 height 25
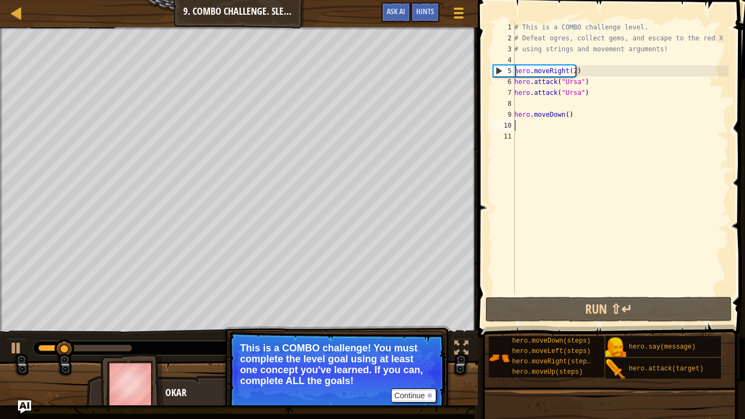
type textarea "w"
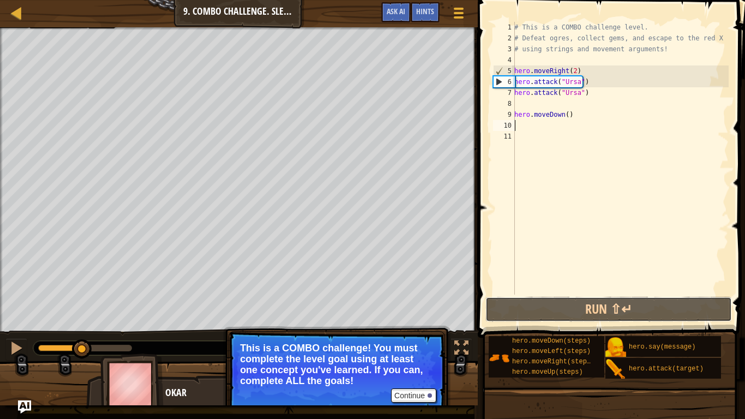
click at [558, 308] on button "Run ⇧↵" at bounding box center [609, 309] width 247 height 25
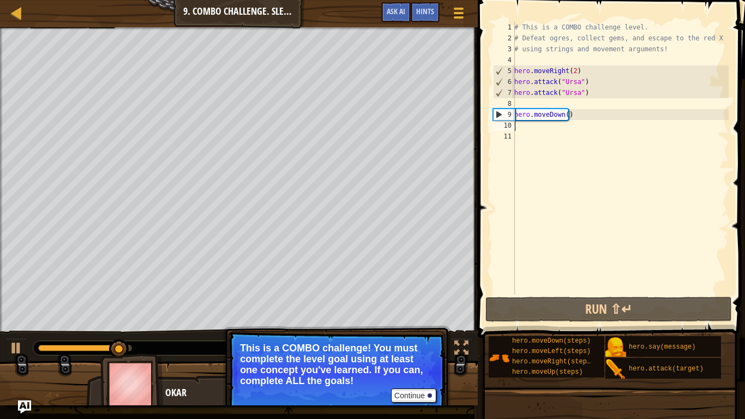
click at [526, 133] on div "# This is a COMBO challenge level. # Defeat [PERSON_NAME], collect gems, and es…" at bounding box center [620, 169] width 217 height 295
click at [527, 129] on div "# This is a COMBO challenge level. # Defeat [PERSON_NAME], collect gems, and es…" at bounding box center [620, 169] width 217 height 295
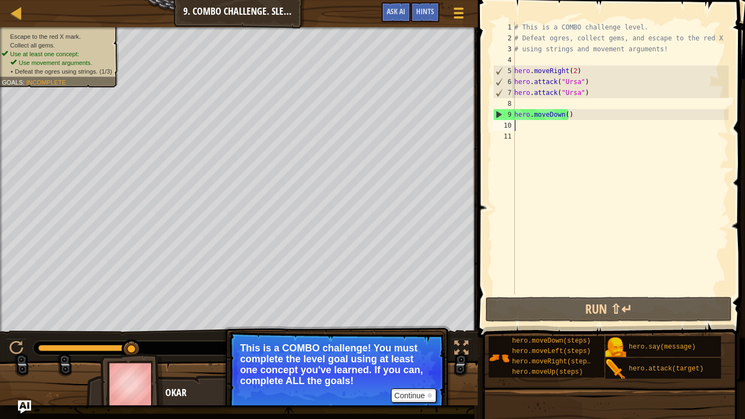
type textarea "h"
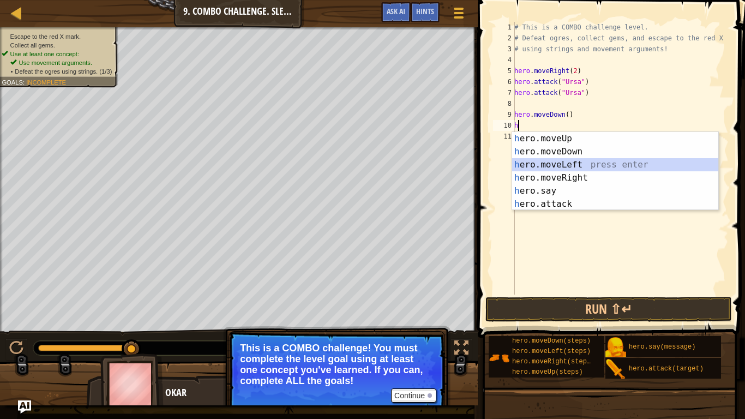
click at [552, 166] on div "h ero.moveUp press enter h ero.moveDown press enter h ero.moveLeft press enter …" at bounding box center [615, 184] width 206 height 105
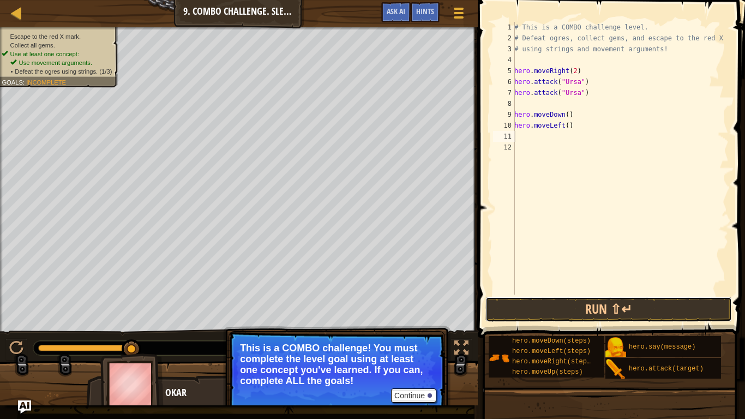
click at [549, 303] on button "Run ⇧↵" at bounding box center [609, 309] width 247 height 25
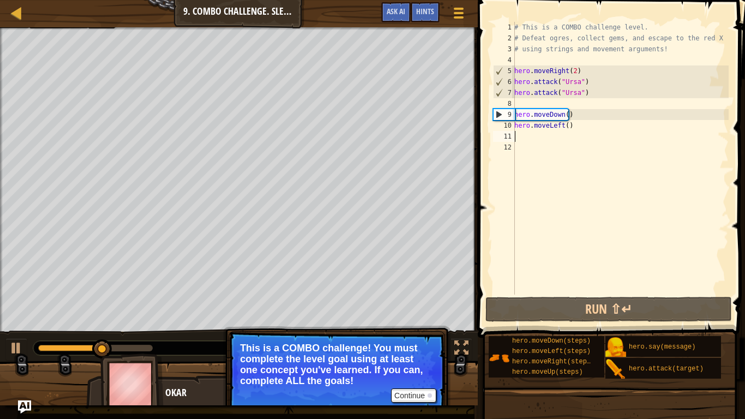
click at [564, 125] on div "# This is a COMBO challenge level. # Defeat [PERSON_NAME], collect gems, and es…" at bounding box center [620, 169] width 217 height 295
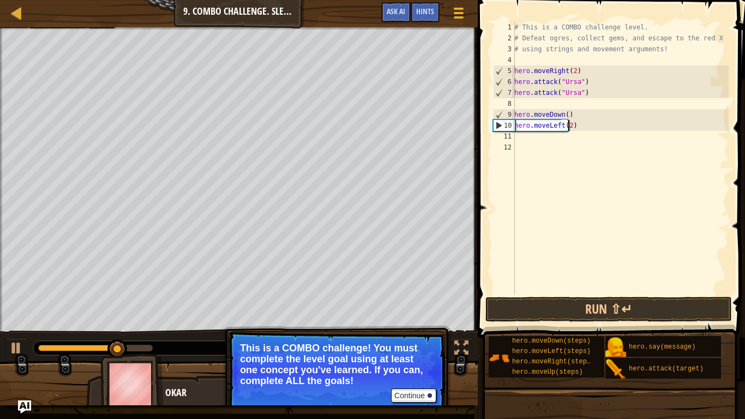
scroll to position [5, 4]
type textarea "hero.moveLeft(2)"
click at [522, 306] on button "Run ⇧↵" at bounding box center [609, 309] width 247 height 25
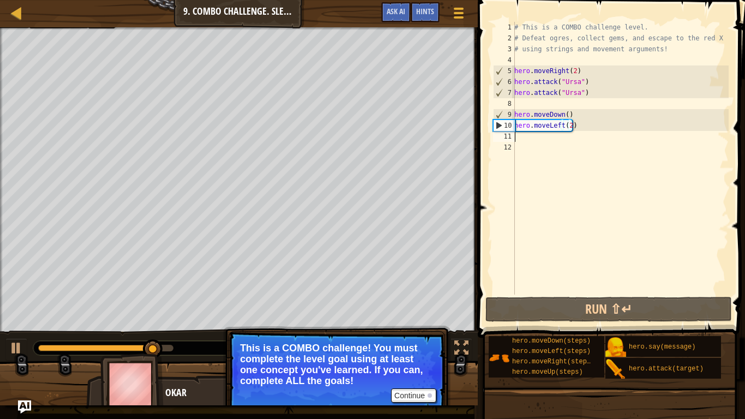
click at [552, 139] on div "# This is a COMBO challenge level. # Defeat [PERSON_NAME], collect gems, and es…" at bounding box center [620, 169] width 217 height 295
type textarea "h"
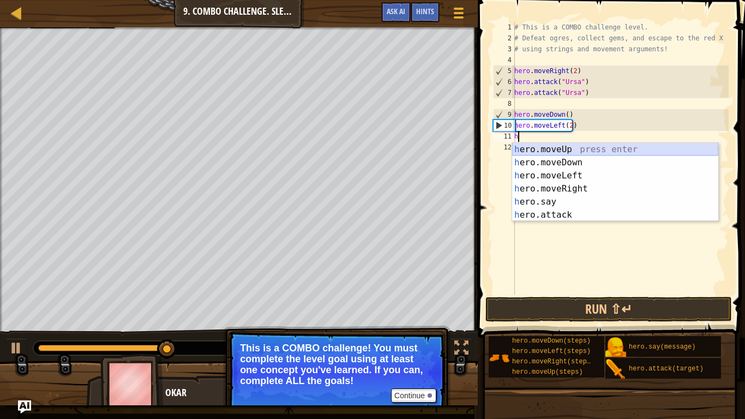
click at [559, 150] on div "h ero.moveUp press enter h ero.moveDown press enter h ero.moveLeft press enter …" at bounding box center [615, 195] width 206 height 105
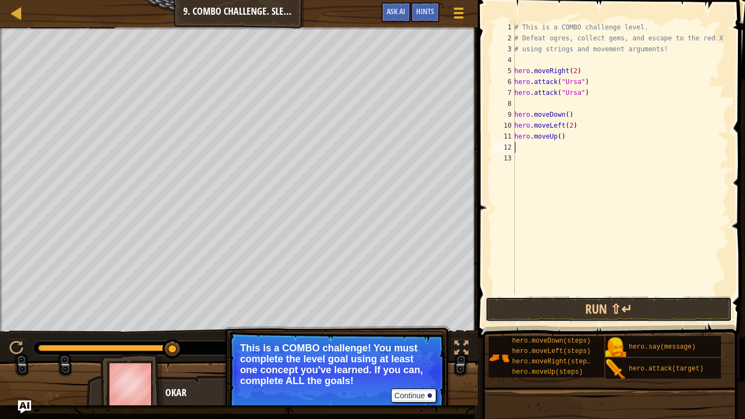
click at [561, 307] on button "Run ⇧↵" at bounding box center [609, 309] width 247 height 25
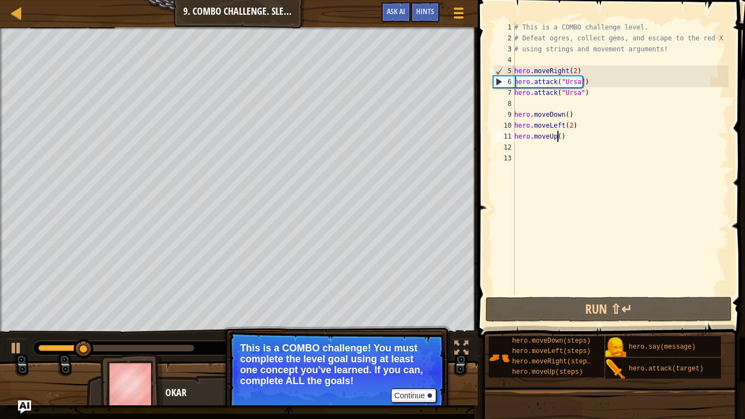
click at [559, 134] on div "# This is a COMBO challenge level. # Defeat [PERSON_NAME], collect gems, and es…" at bounding box center [620, 169] width 217 height 295
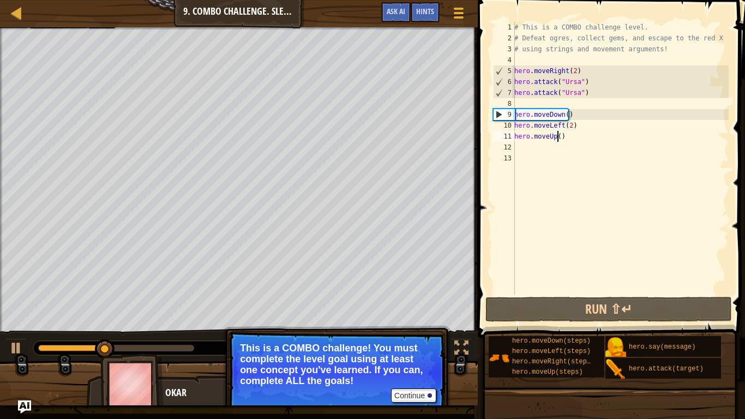
type textarea "hero.moveUp(2)"
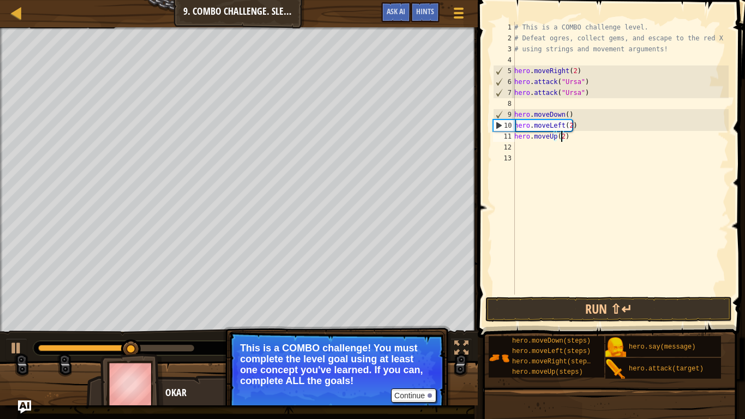
click at [545, 146] on div "# This is a COMBO challenge level. # Defeat [PERSON_NAME], collect gems, and es…" at bounding box center [620, 169] width 217 height 295
click at [587, 297] on button "Run ⇧↵" at bounding box center [609, 309] width 247 height 25
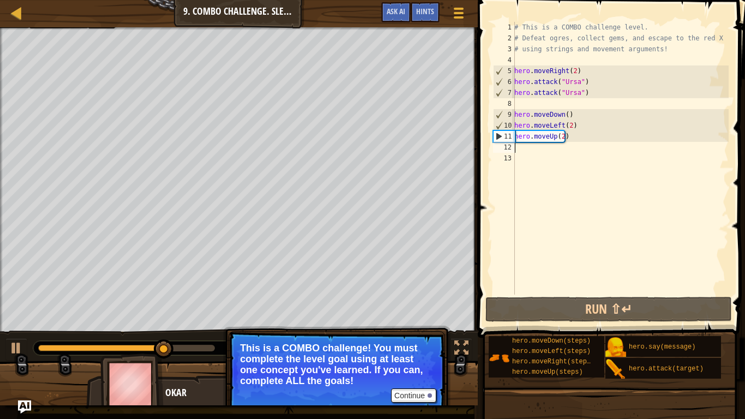
type textarea "y"
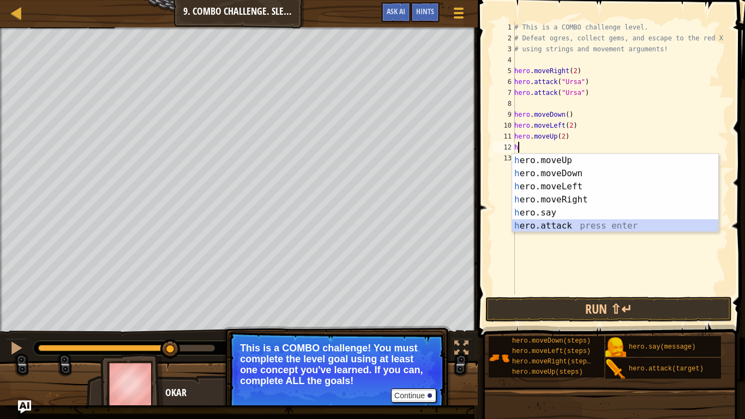
click at [600, 223] on div "h ero.moveUp press enter h ero.moveDown press enter h ero.moveLeft press enter …" at bounding box center [615, 206] width 206 height 105
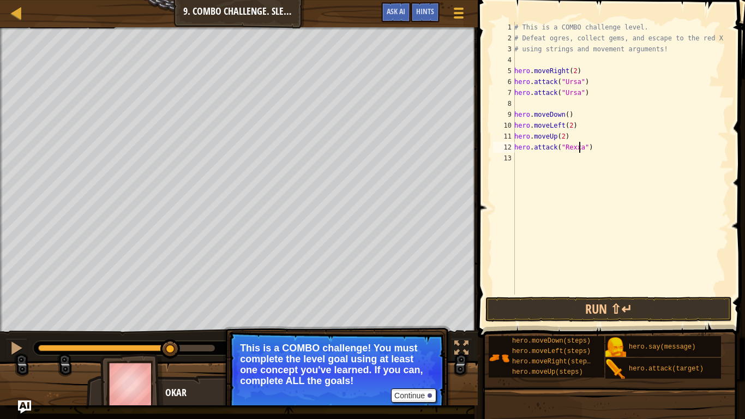
type textarea "hero.attack("Rexxar")"
click at [570, 158] on div "# This is a COMBO challenge level. # Defeat [PERSON_NAME], collect gems, and es…" at bounding box center [620, 169] width 217 height 295
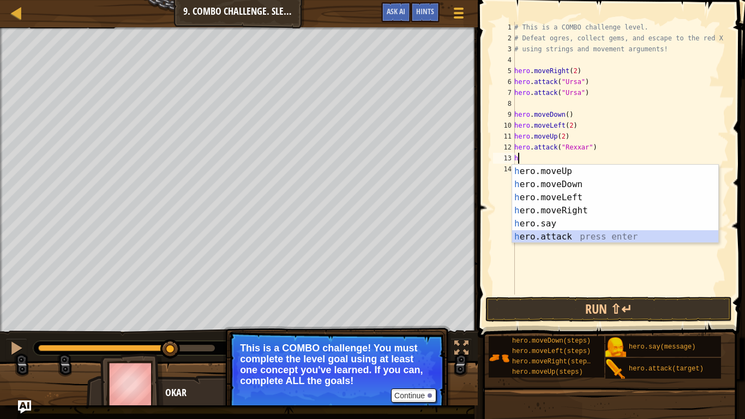
click at [571, 233] on div "h ero.moveUp press enter h ero.moveDown press enter h ero.moveLeft press enter …" at bounding box center [615, 217] width 206 height 105
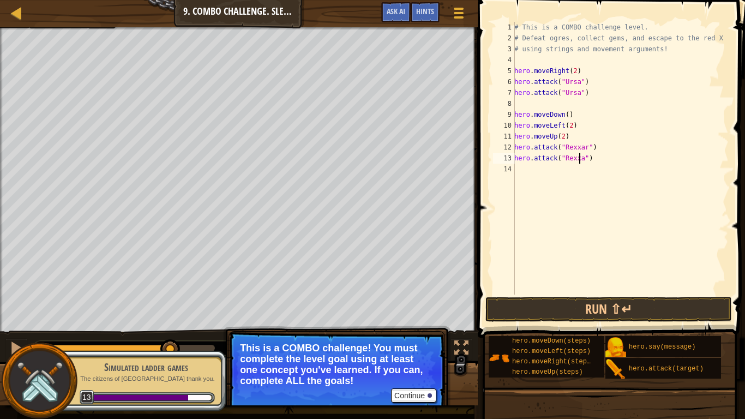
scroll to position [5, 6]
type textarea "hero.attack("Rexxar")"
click at [599, 309] on button "Run ⇧↵" at bounding box center [609, 309] width 247 height 25
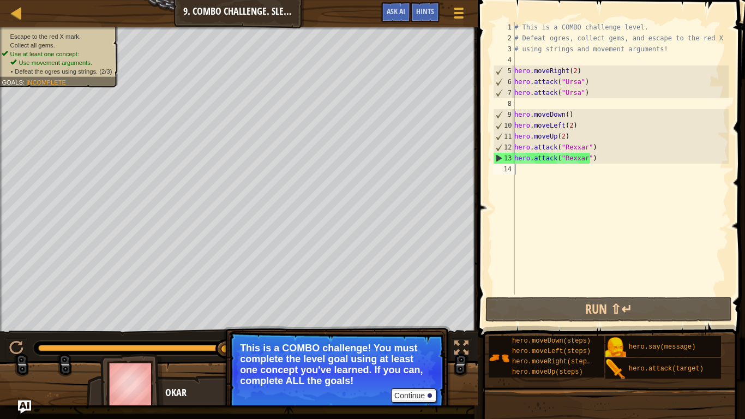
click at [526, 166] on div "# This is a COMBO challenge level. # Defeat [PERSON_NAME], collect gems, and es…" at bounding box center [620, 169] width 217 height 295
type textarea "h"
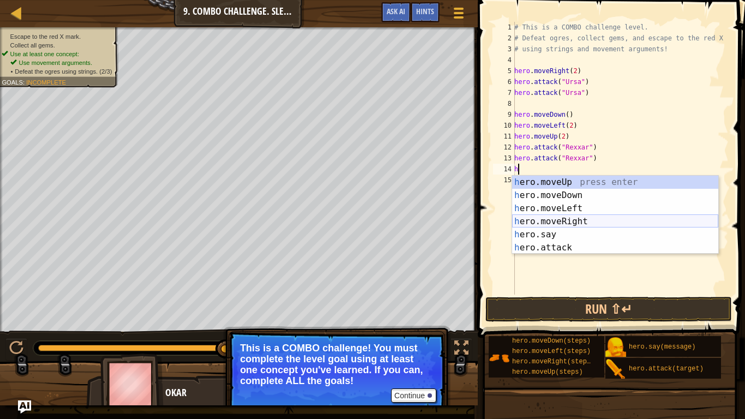
click at [596, 219] on div "h ero.moveUp press enter h ero.moveDown press enter h ero.moveLeft press enter …" at bounding box center [615, 228] width 206 height 105
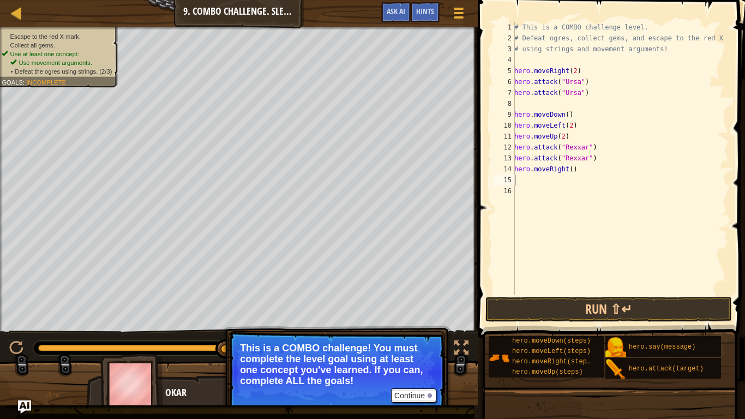
click at [526, 178] on div "# This is a COMBO challenge level. # Defeat [PERSON_NAME], collect gems, and es…" at bounding box center [620, 169] width 217 height 295
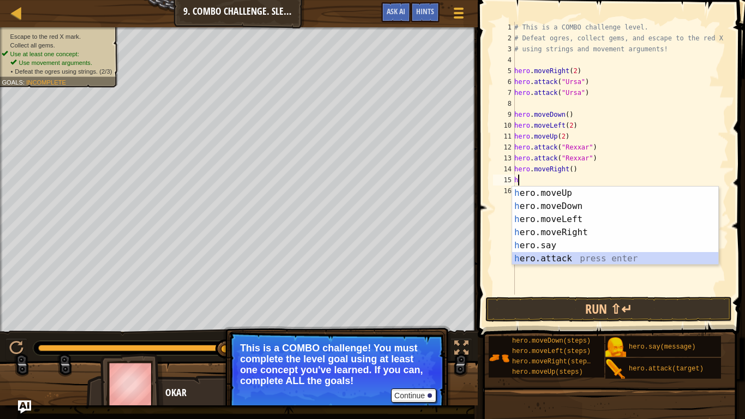
click at [557, 256] on div "h ero.moveUp press enter h ero.moveDown press enter h ero.moveLeft press enter …" at bounding box center [615, 239] width 206 height 105
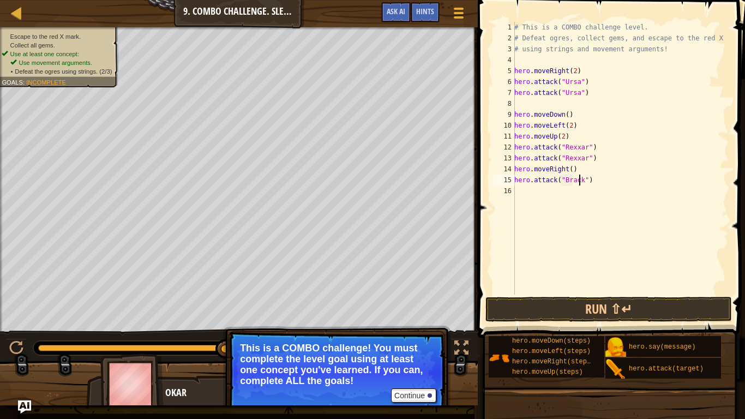
scroll to position [5, 5]
type textarea "hero.attack("Brack")"
click at [595, 301] on button "Run ⇧↵" at bounding box center [609, 309] width 247 height 25
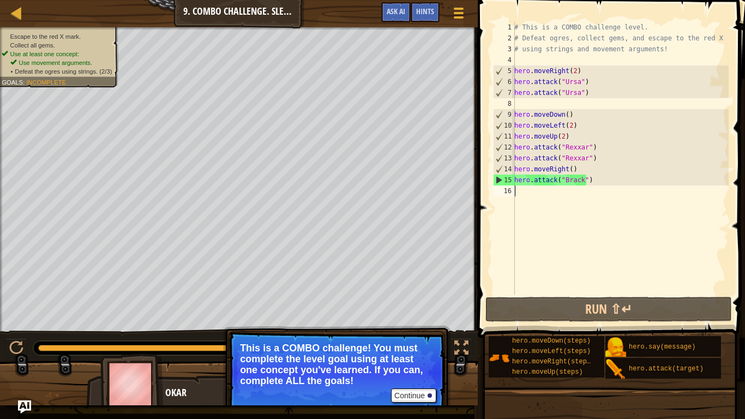
click at [563, 195] on div "# This is a COMBO challenge level. # Defeat [PERSON_NAME], collect gems, and es…" at bounding box center [620, 169] width 217 height 295
click at [609, 310] on button "Run ⇧↵" at bounding box center [609, 309] width 247 height 25
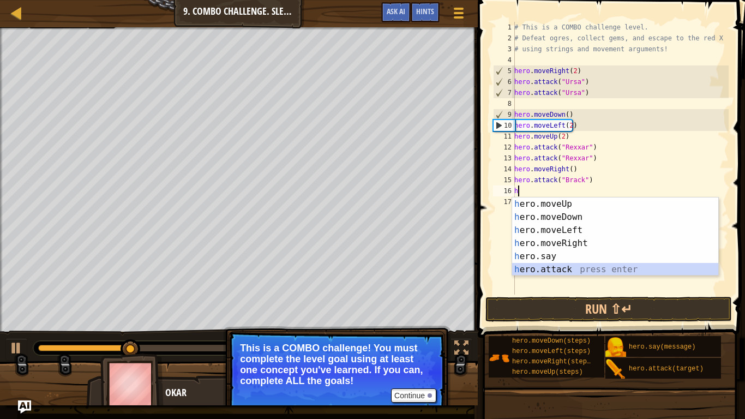
click at [633, 270] on div "h ero.moveUp press enter h ero.moveDown press enter h ero.moveLeft press enter …" at bounding box center [615, 250] width 206 height 105
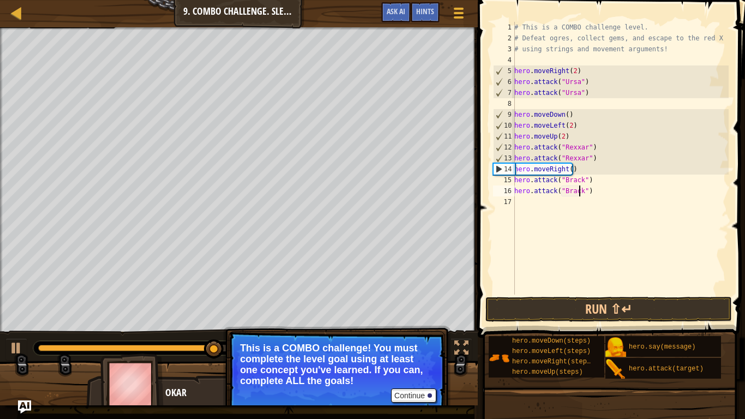
scroll to position [5, 5]
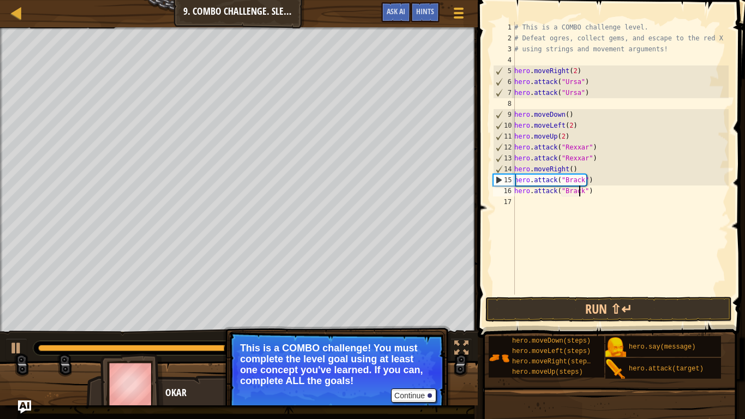
type textarea "hero.attack("Brack")"
click at [663, 315] on button "Run ⇧↵" at bounding box center [609, 309] width 247 height 25
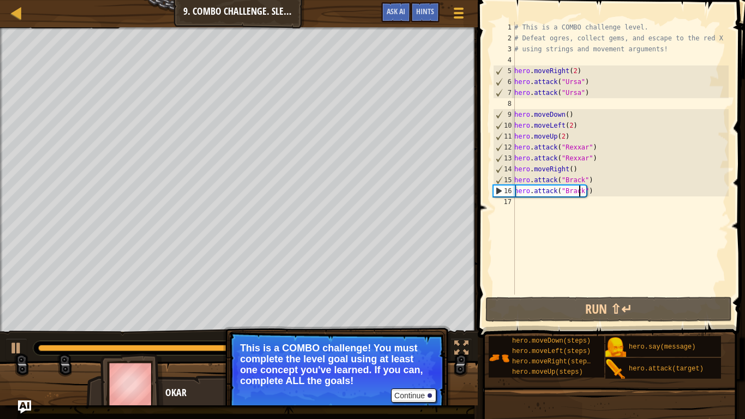
click at [581, 204] on div "# This is a COMBO challenge level. # Defeat [PERSON_NAME], collect gems, and es…" at bounding box center [620, 169] width 217 height 295
type textarea "h"
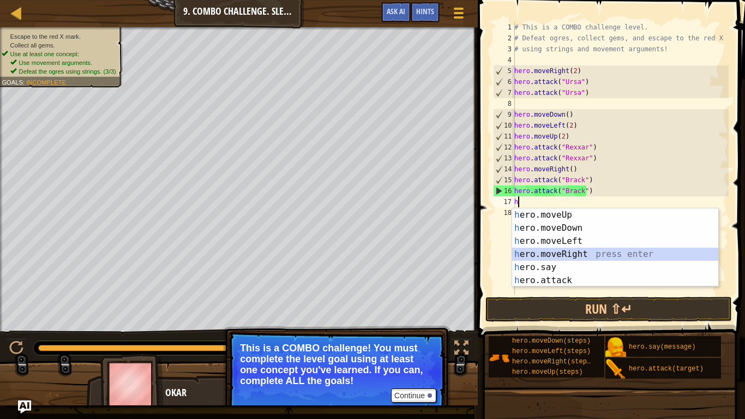
click at [591, 255] on div "h ero.moveUp press enter h ero.moveDown press enter h ero.moveLeft press enter …" at bounding box center [615, 260] width 206 height 105
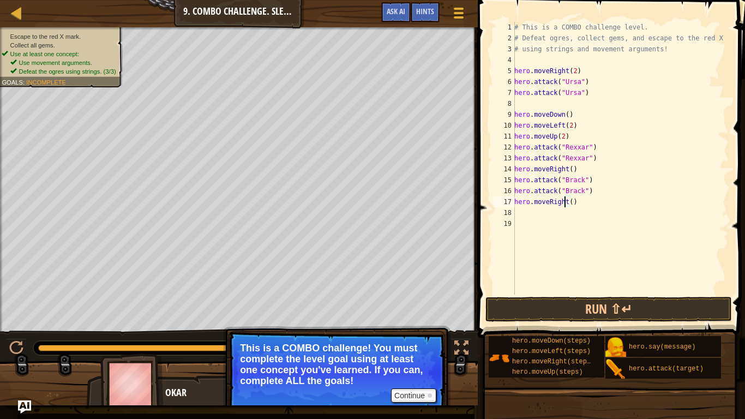
click at [566, 202] on div "# This is a COMBO challenge level. # Defeat [PERSON_NAME], collect gems, and es…" at bounding box center [620, 169] width 217 height 295
click at [568, 202] on div "# This is a COMBO challenge level. # Defeat [PERSON_NAME], collect gems, and es…" at bounding box center [620, 169] width 217 height 295
type textarea "hero.moveRight(2)"
click at [606, 300] on button "Run ⇧↵" at bounding box center [609, 309] width 247 height 25
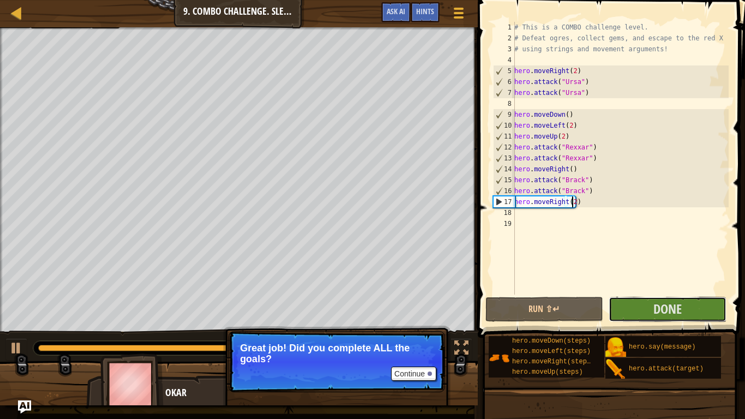
click at [664, 309] on span "Done" at bounding box center [668, 308] width 28 height 17
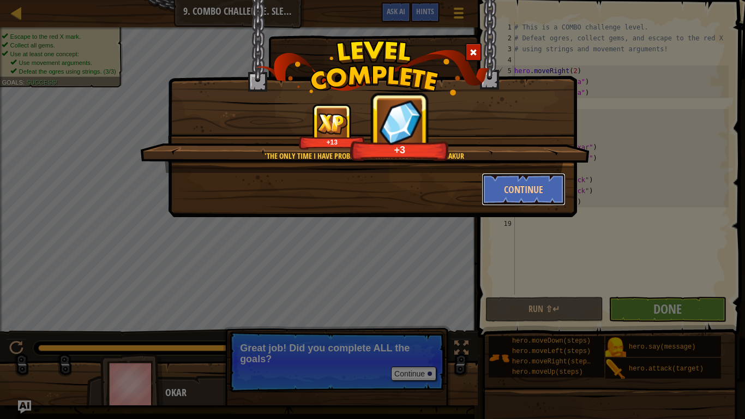
click at [528, 196] on button "Continue" at bounding box center [524, 189] width 85 height 33
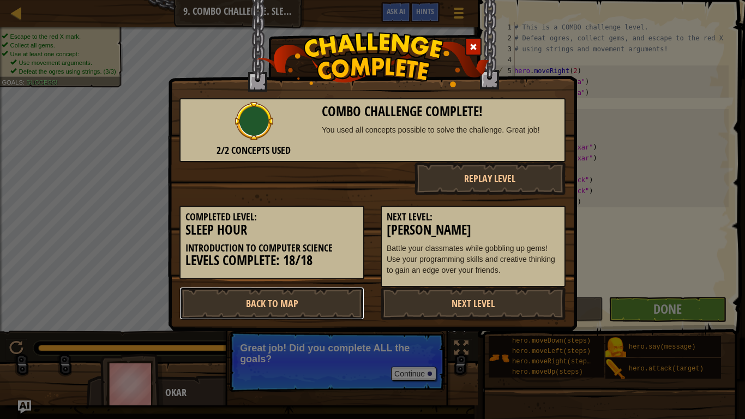
click at [290, 300] on link "Back to Map" at bounding box center [272, 303] width 185 height 33
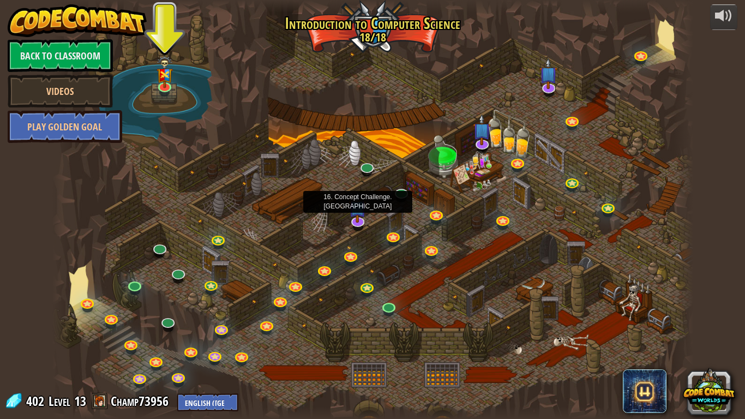
click at [359, 214] on img at bounding box center [358, 207] width 18 height 31
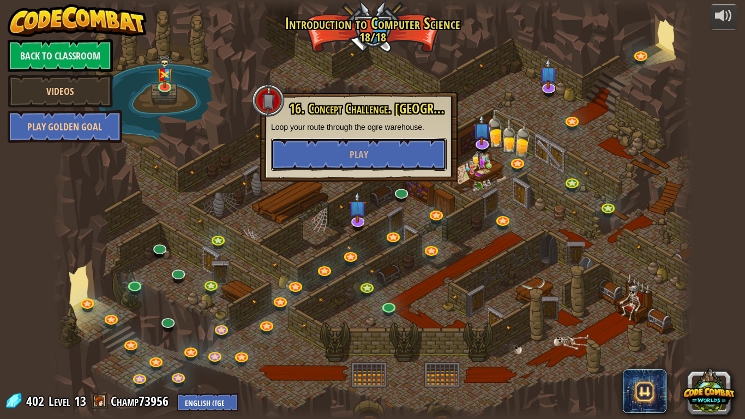
click at [392, 147] on button "Play" at bounding box center [359, 154] width 176 height 33
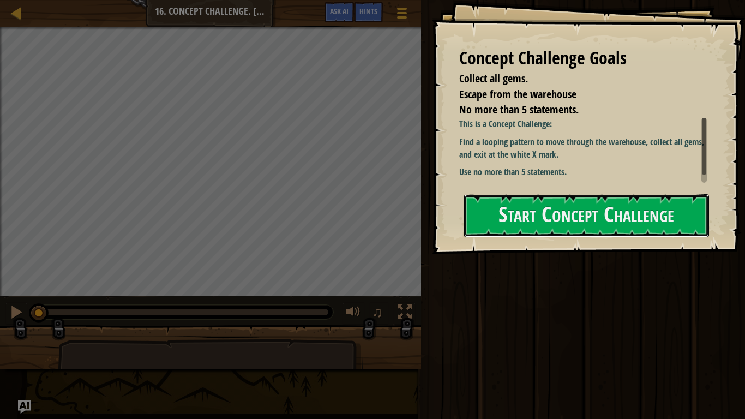
click at [682, 216] on button "Start Concept Challenge" at bounding box center [586, 215] width 245 height 43
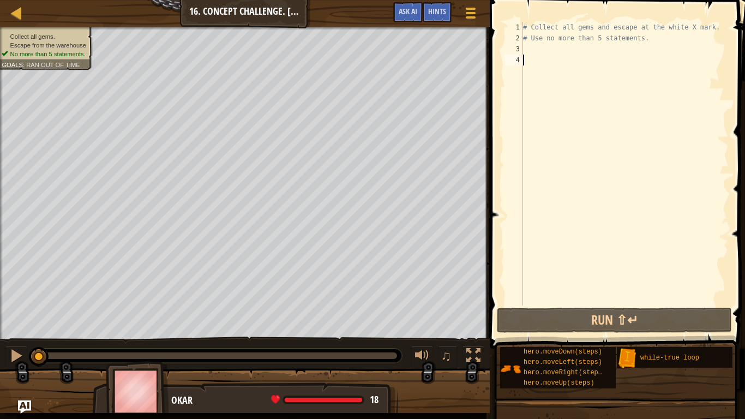
type textarea "h"
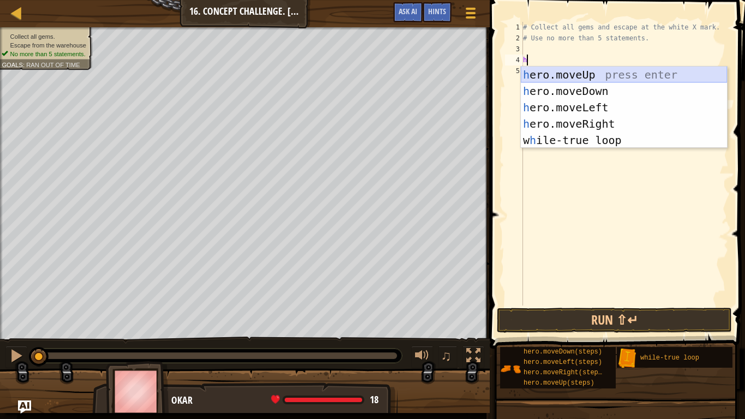
click at [583, 80] on div "h ero.moveUp press enter h ero.moveDown press enter h ero.moveLeft press enter …" at bounding box center [624, 124] width 206 height 115
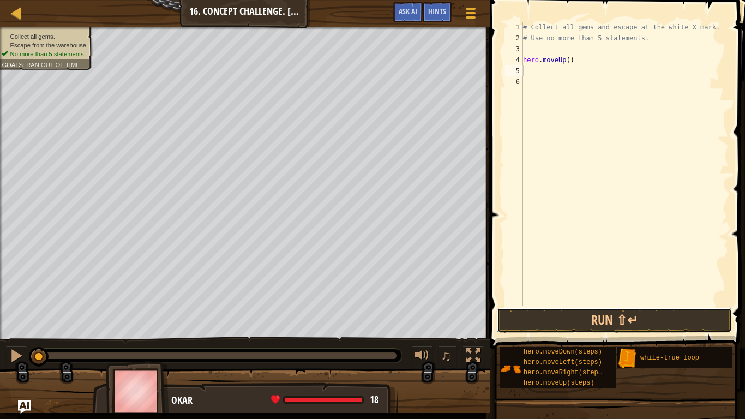
click at [592, 320] on button "Run ⇧↵" at bounding box center [614, 320] width 235 height 25
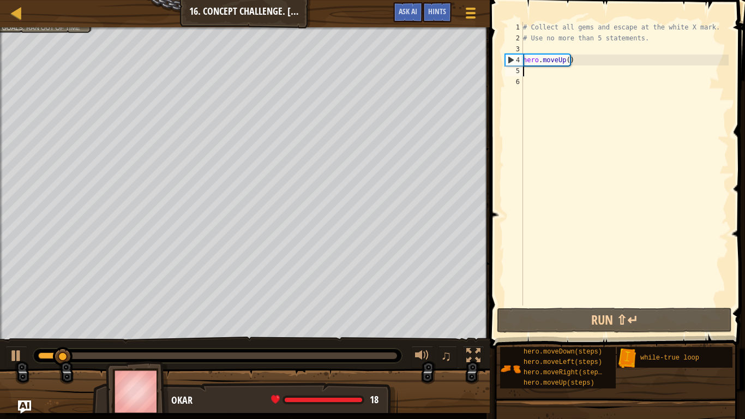
click at [565, 61] on div "# Collect all gems and escape at the white X mark. # Use no more than 5 stateme…" at bounding box center [625, 175] width 208 height 306
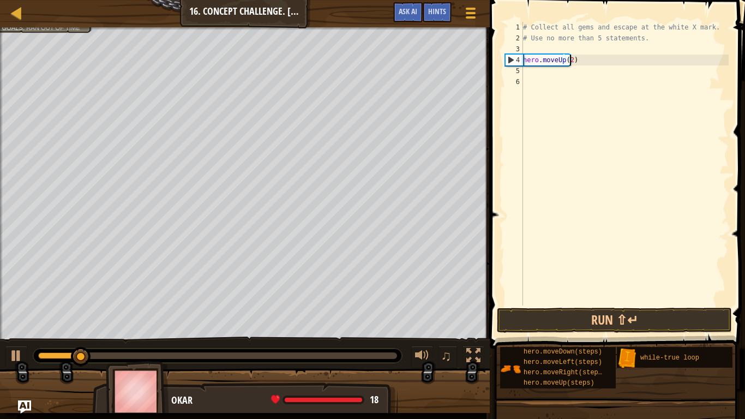
type textarea "hero.moveUp(2)"
click at [584, 317] on button "Run ⇧↵" at bounding box center [614, 320] width 235 height 25
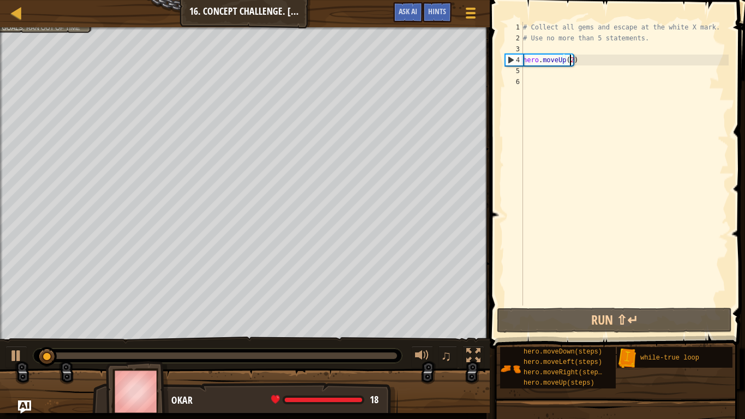
click at [562, 70] on div "# Collect all gems and escape at the white X mark. # Use no more than 5 stateme…" at bounding box center [625, 175] width 208 height 306
type textarea "h"
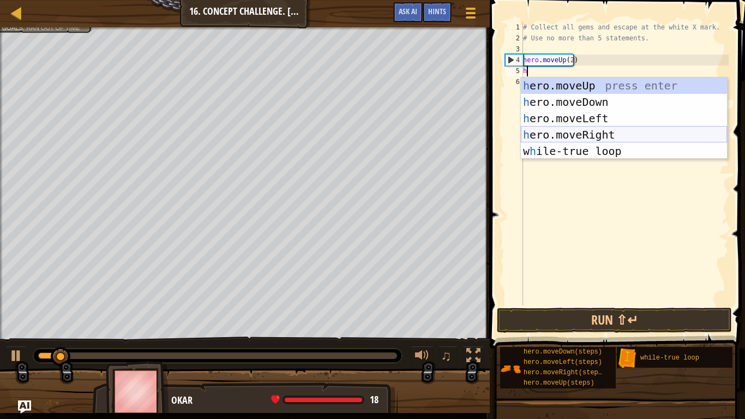
click at [582, 133] on div "h ero.moveUp press enter h ero.moveDown press enter h ero.moveLeft press enter …" at bounding box center [624, 134] width 206 height 115
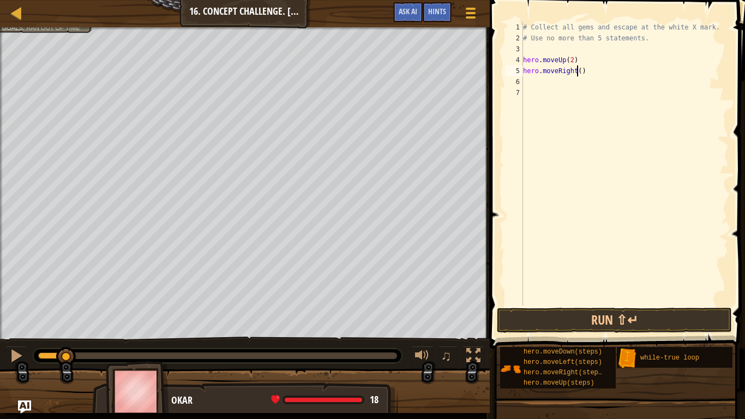
click at [578, 71] on div "# Collect all gems and escape at the white X mark. # Use no more than 5 stateme…" at bounding box center [625, 175] width 208 height 306
type textarea "hero.moveRight(2)"
click at [631, 314] on button "Run ⇧↵" at bounding box center [614, 320] width 235 height 25
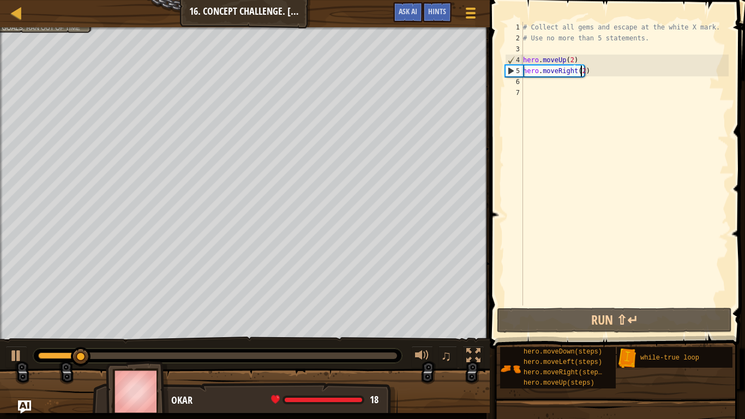
click at [578, 84] on div "# Collect all gems and escape at the white X mark. # Use no more than 5 stateme…" at bounding box center [625, 175] width 208 height 306
type textarea "h"
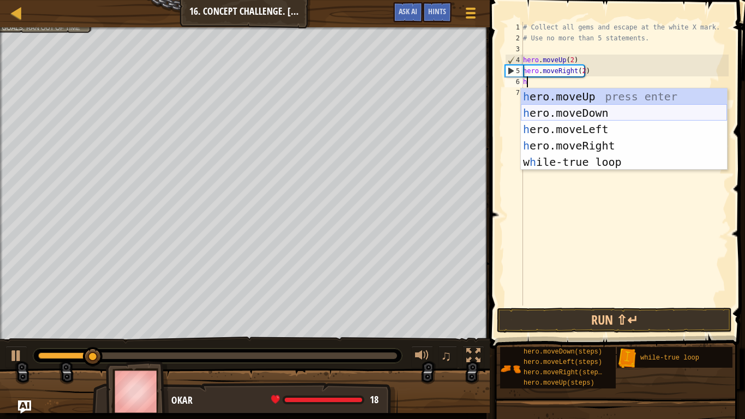
click at [587, 116] on div "h ero.moveUp press enter h ero.moveDown press enter h ero.moveLeft press enter …" at bounding box center [624, 145] width 206 height 115
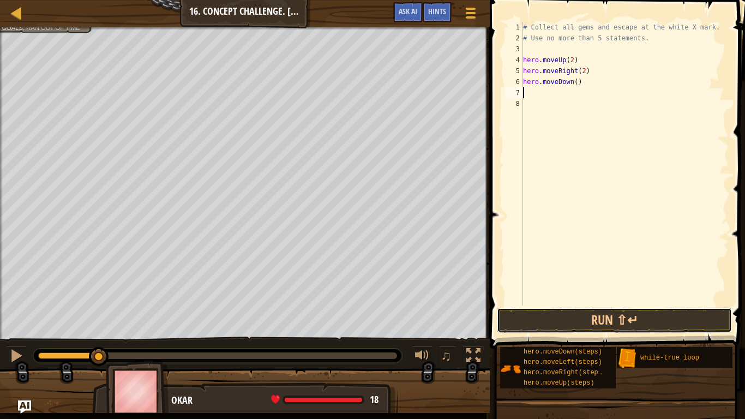
click at [570, 314] on button "Run ⇧↵" at bounding box center [614, 320] width 235 height 25
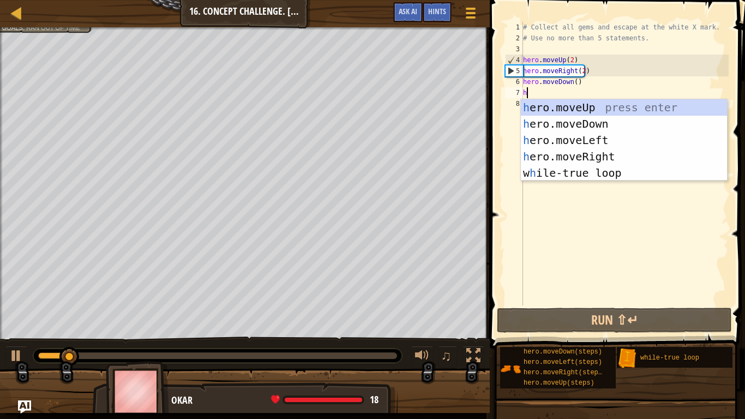
type textarea "h"
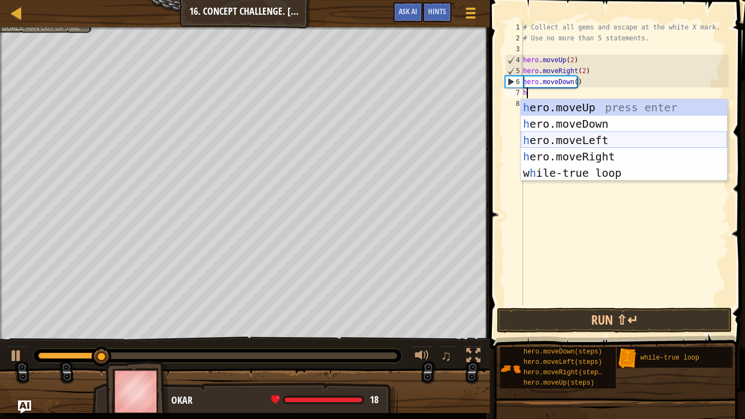
click at [598, 139] on div "h ero.moveUp press enter h ero.moveDown press enter h ero.moveLeft press enter …" at bounding box center [624, 156] width 206 height 115
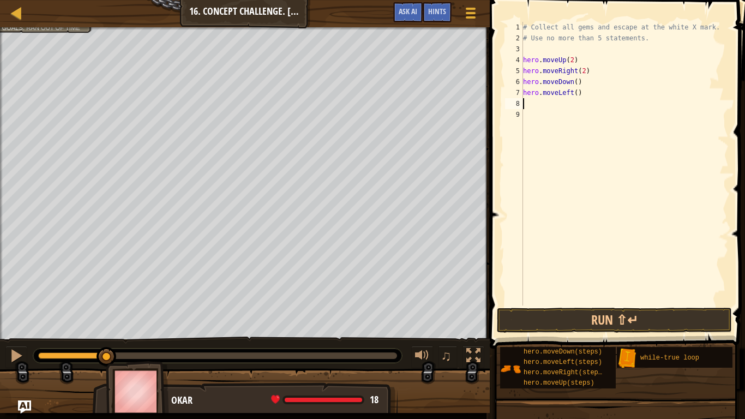
type textarea "h"
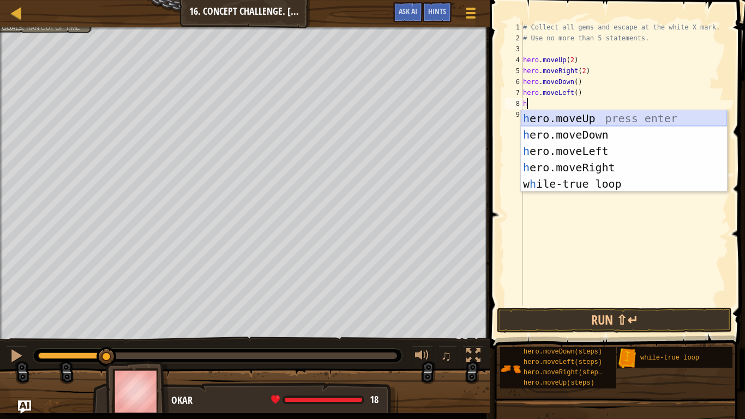
click at [548, 120] on div "h ero.moveUp press enter h ero.moveDown press enter h ero.moveLeft press enter …" at bounding box center [624, 167] width 206 height 115
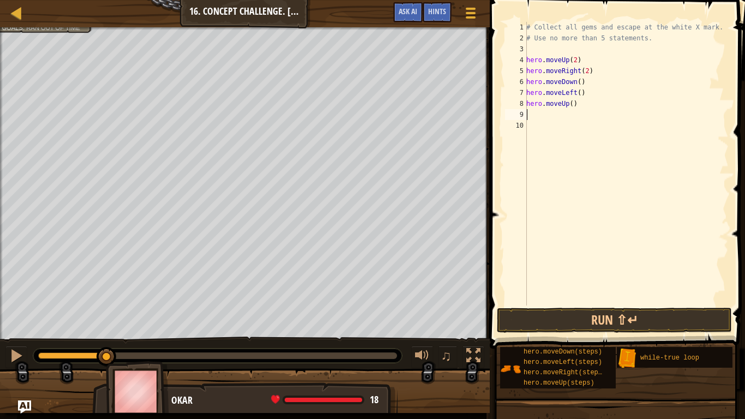
click at [570, 104] on div "# Collect all gems and escape at the white X mark. # Use no more than 5 stateme…" at bounding box center [626, 175] width 205 height 306
type textarea "hero.moveUp(2)"
click at [635, 320] on button "Run ⇧↵" at bounding box center [614, 320] width 235 height 25
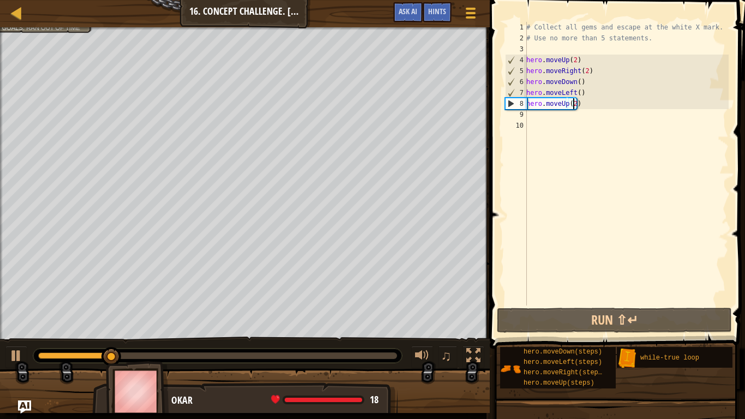
click at [579, 111] on div "# Collect all gems and escape at the white X mark. # Use no more than 5 stateme…" at bounding box center [626, 175] width 205 height 306
type textarea "h"
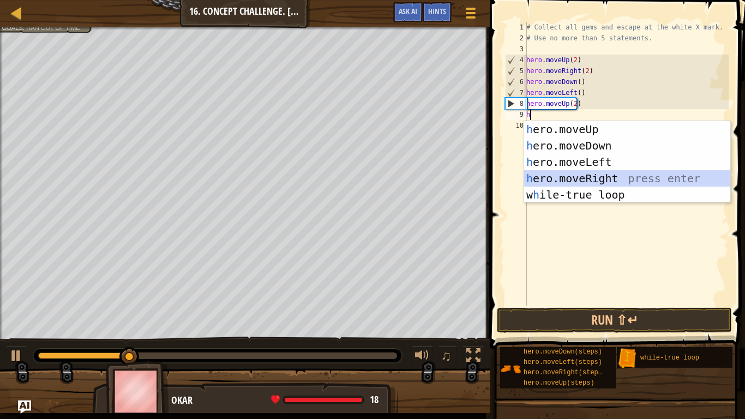
click at [600, 177] on div "h ero.moveUp press enter h ero.moveDown press enter h ero.moveLeft press enter …" at bounding box center [627, 178] width 206 height 115
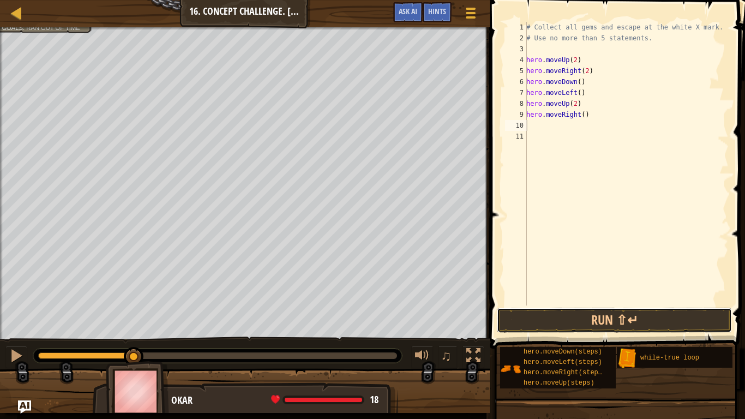
click at [687, 312] on button "Run ⇧↵" at bounding box center [614, 320] width 235 height 25
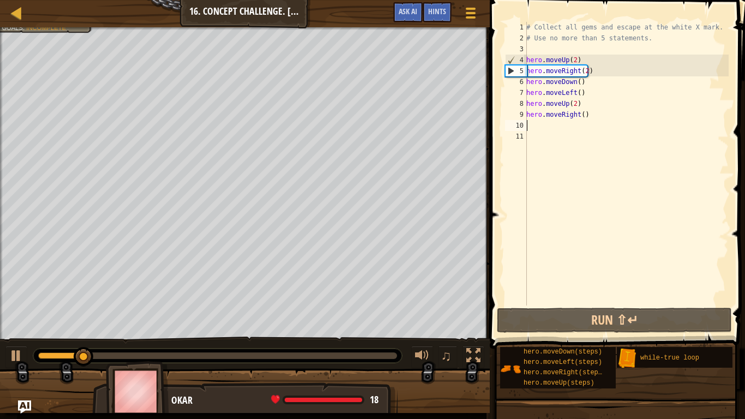
type textarea "h"
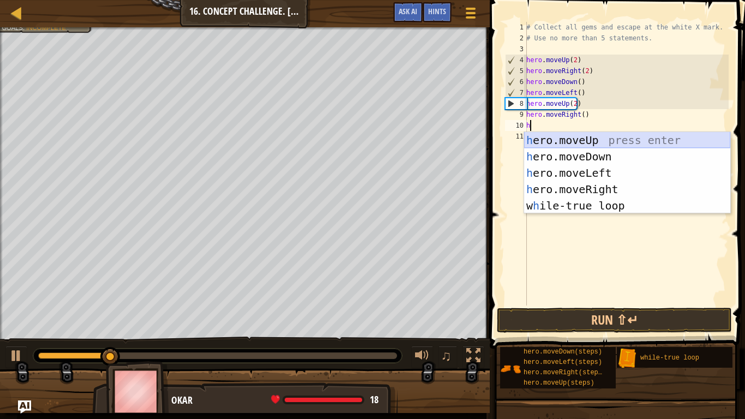
click at [570, 140] on div "h ero.moveUp press enter h ero.moveDown press enter h ero.moveLeft press enter …" at bounding box center [627, 189] width 206 height 115
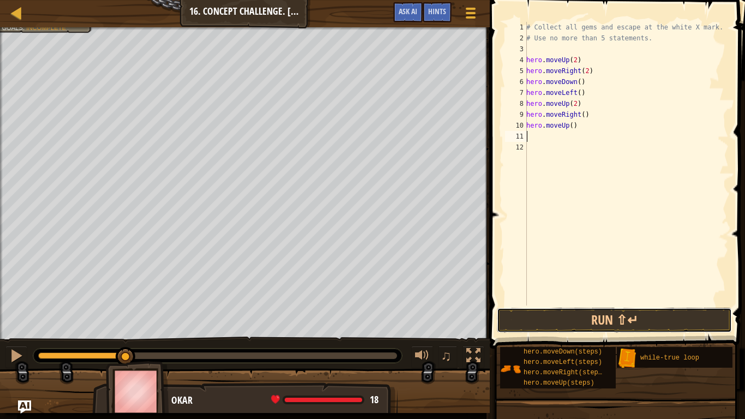
click at [602, 315] on button "Run ⇧↵" at bounding box center [614, 320] width 235 height 25
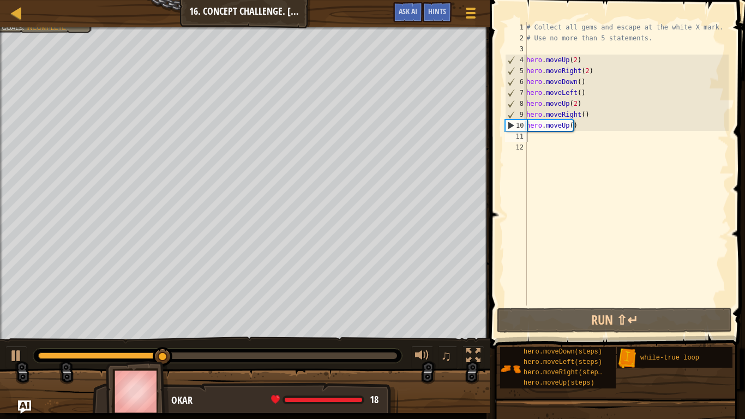
type textarea "h"
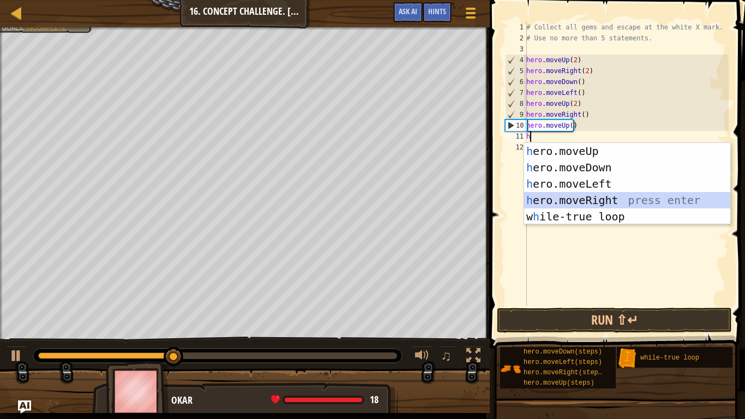
click at [635, 199] on div "h ero.moveUp press enter h ero.moveDown press enter h ero.moveLeft press enter …" at bounding box center [627, 200] width 206 height 115
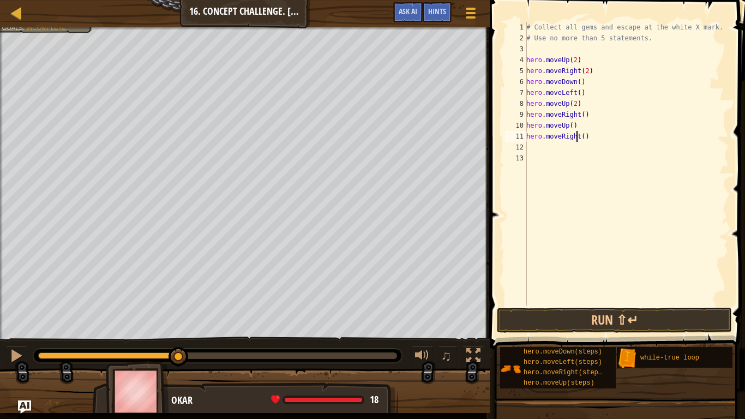
click at [577, 136] on div "# Collect all gems and escape at the white X mark. # Use no more than 5 stateme…" at bounding box center [626, 175] width 205 height 306
click at [580, 137] on div "# Collect all gems and escape at the white X mark. # Use no more than 5 stateme…" at bounding box center [626, 175] width 205 height 306
click at [593, 310] on button "Run ⇧↵" at bounding box center [614, 320] width 235 height 25
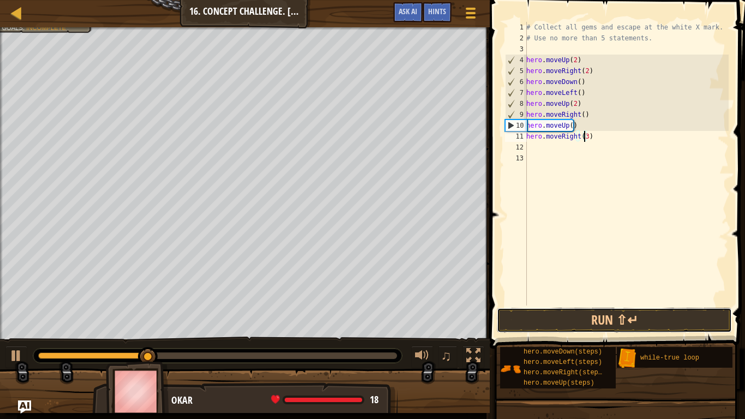
click at [621, 319] on button "Run ⇧↵" at bounding box center [614, 320] width 235 height 25
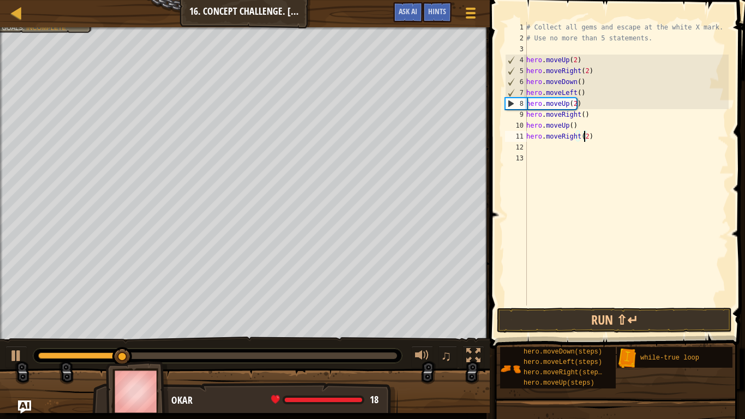
type textarea "hero.moveRight(2)"
click at [635, 327] on button "Run ⇧↵" at bounding box center [614, 320] width 235 height 25
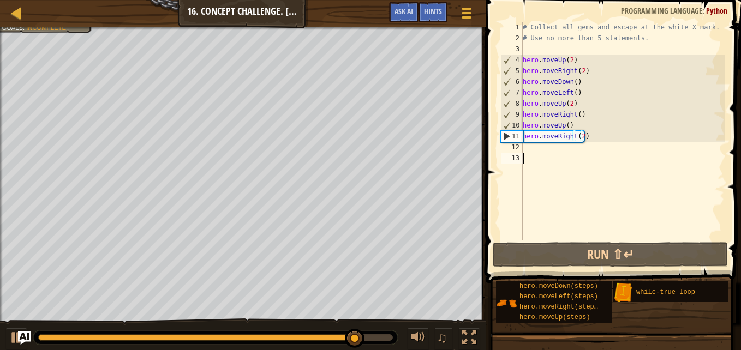
click at [566, 159] on div "# Collect all gems and escape at the white X mark. # Use no more than 5 stateme…" at bounding box center [623, 142] width 204 height 240
click at [566, 153] on div "# Collect all gems and escape at the white X mark. # Use no more than 5 stateme…" at bounding box center [623, 142] width 204 height 240
click at [560, 151] on div "# Collect all gems and escape at the white X mark. # Use no more than 5 stateme…" at bounding box center [623, 142] width 204 height 240
type textarea "h"
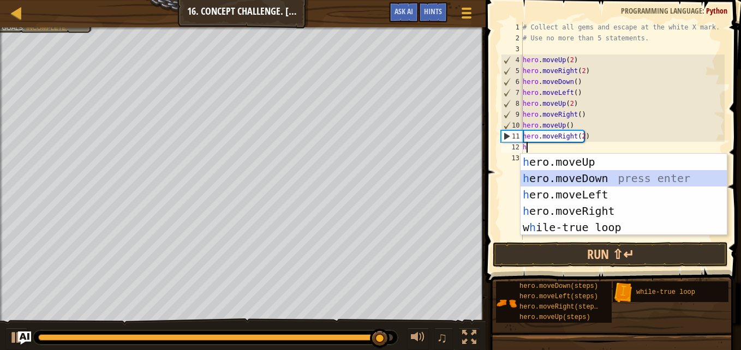
click at [554, 175] on div "h ero.moveUp press enter h ero.moveDown press enter h ero.moveLeft press enter …" at bounding box center [624, 211] width 206 height 115
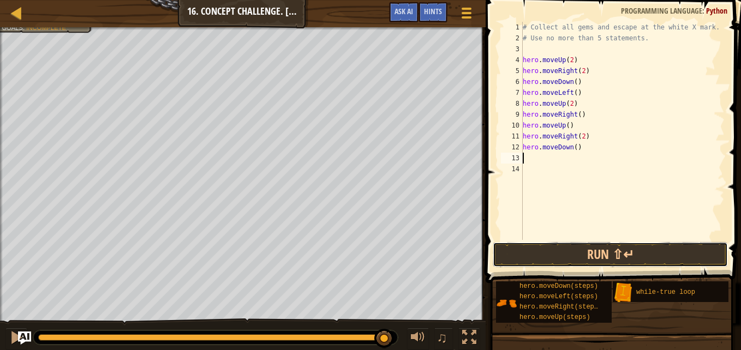
click at [619, 256] on button "Run ⇧↵" at bounding box center [610, 254] width 235 height 25
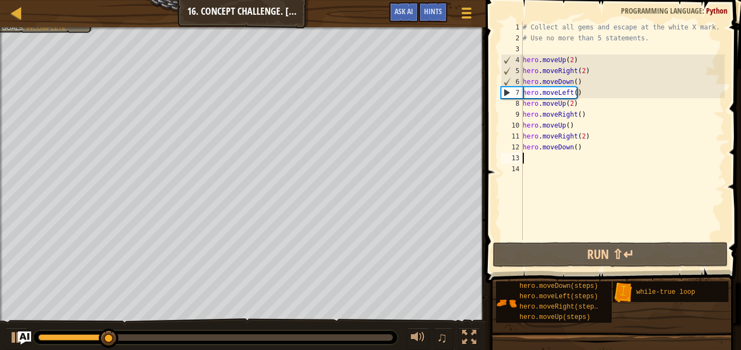
type textarea "h"
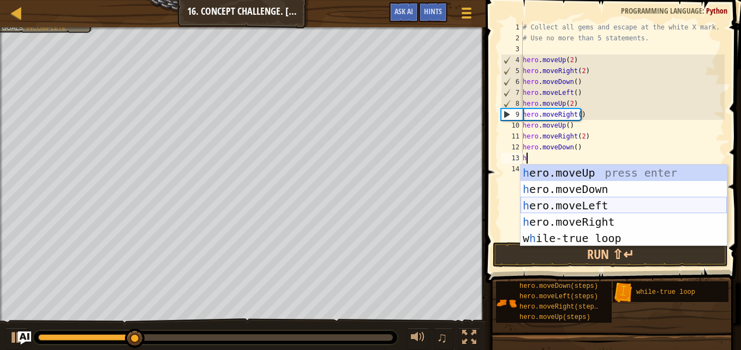
click at [663, 209] on div "h ero.moveUp press enter h ero.moveDown press enter h ero.moveLeft press enter …" at bounding box center [624, 222] width 206 height 115
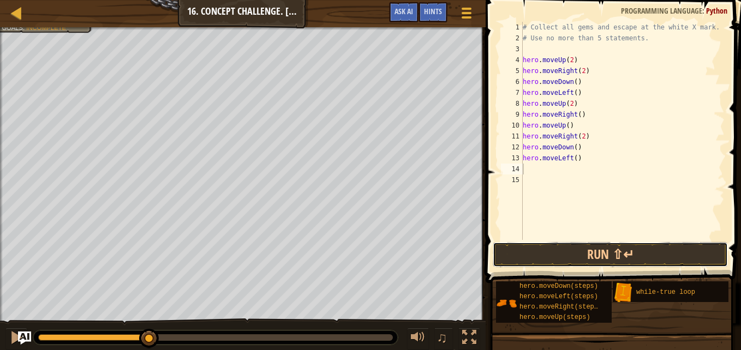
click at [623, 255] on button "Run ⇧↵" at bounding box center [610, 254] width 235 height 25
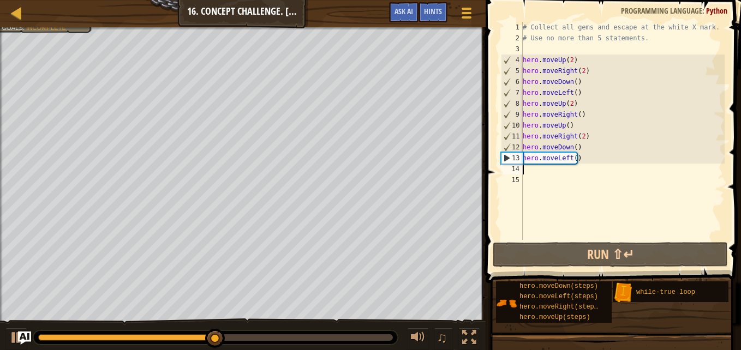
type textarea "h"
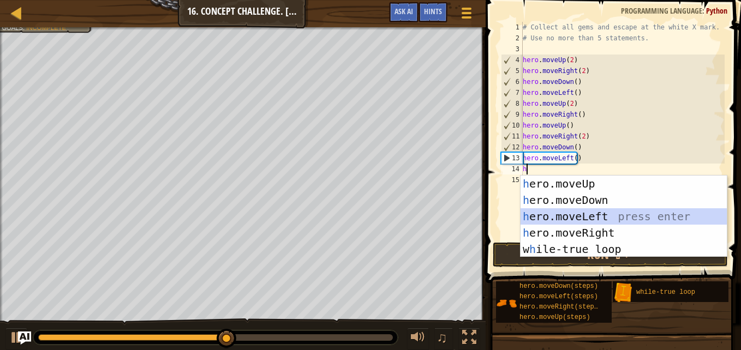
click at [583, 218] on div "h ero.moveUp press enter h ero.moveDown press enter h ero.moveLeft press enter …" at bounding box center [624, 233] width 206 height 115
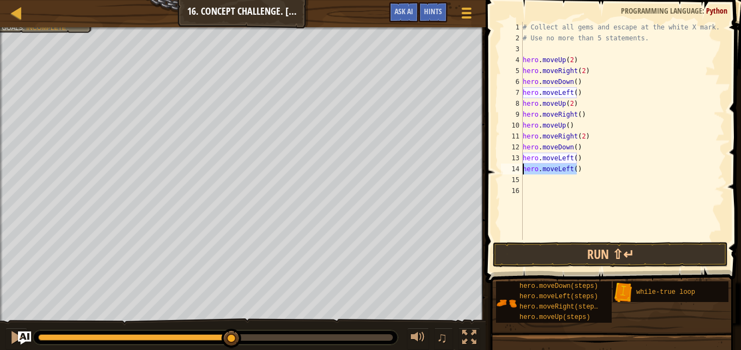
drag, startPoint x: 578, startPoint y: 164, endPoint x: 520, endPoint y: 165, distance: 59.0
click at [520, 165] on div "1 2 3 4 5 6 7 8 9 10 11 12 13 14 15 16 # Collect all gems and escape at the whi…" at bounding box center [612, 131] width 226 height 218
type textarea "hero.moveLeft()"
type textarea "h"
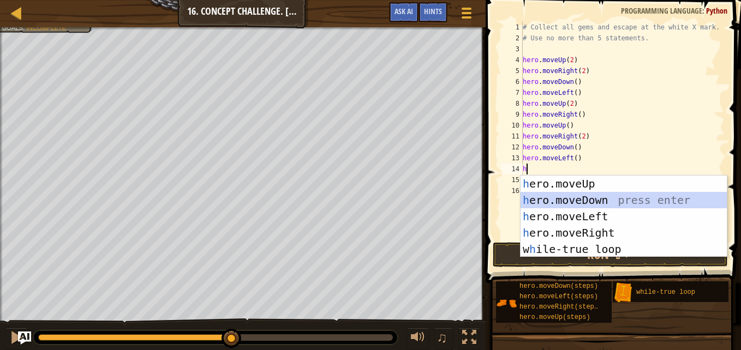
click at [574, 196] on div "h ero.moveUp press enter h ero.moveDown press enter h ero.moveLeft press enter …" at bounding box center [624, 233] width 206 height 115
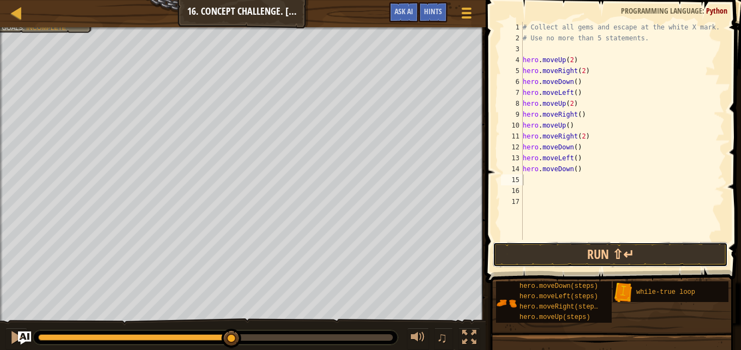
click at [575, 248] on button "Run ⇧↵" at bounding box center [610, 254] width 235 height 25
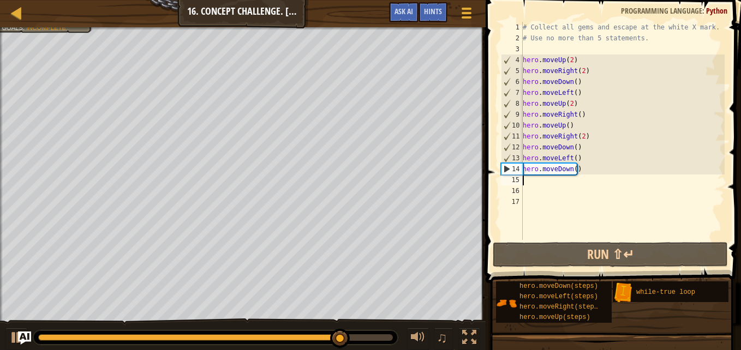
type textarea "h"
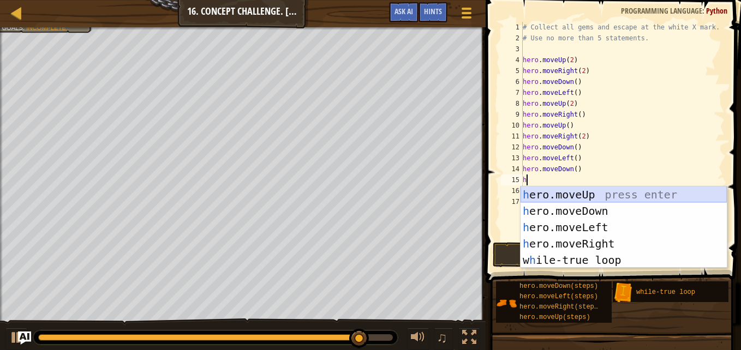
click at [638, 194] on div "h ero.moveUp press enter h ero.moveDown press enter h ero.moveLeft press enter …" at bounding box center [624, 244] width 206 height 115
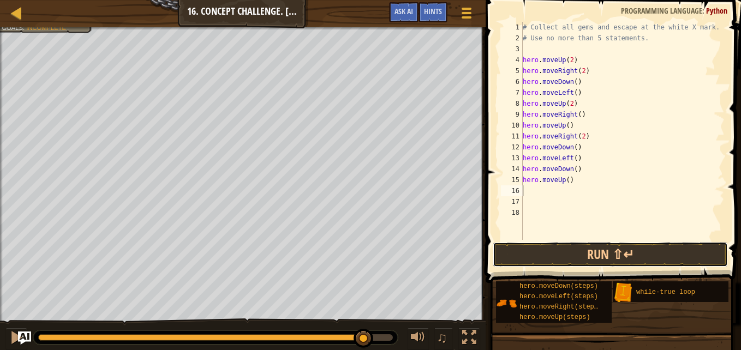
click at [623, 259] on button "Run ⇧↵" at bounding box center [610, 254] width 235 height 25
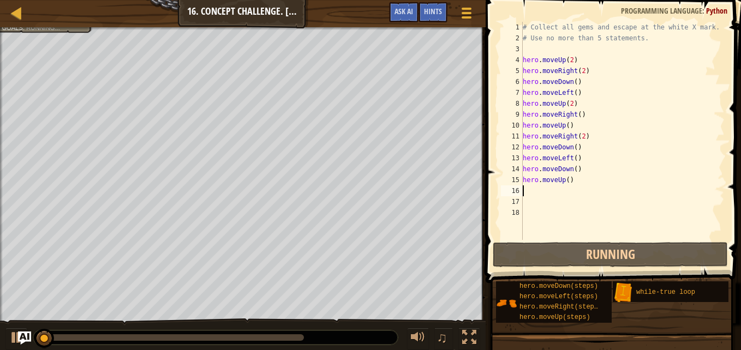
type textarea "h"
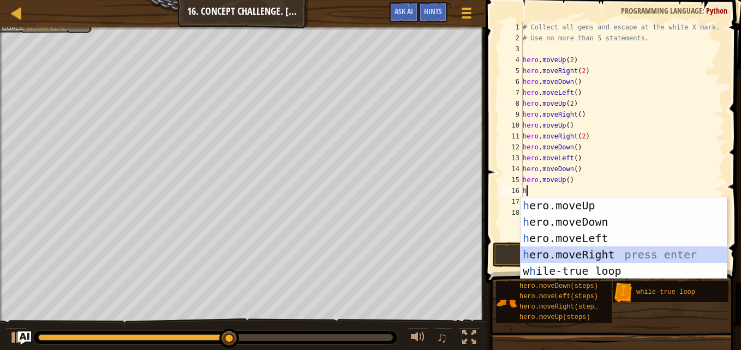
click at [631, 252] on div "h ero.moveUp press enter h ero.moveDown press enter h ero.moveLeft press enter …" at bounding box center [624, 255] width 206 height 115
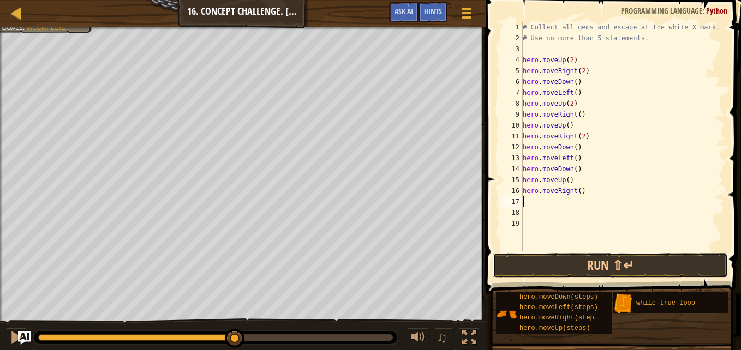
click at [651, 264] on button "Run ⇧↵" at bounding box center [610, 265] width 235 height 25
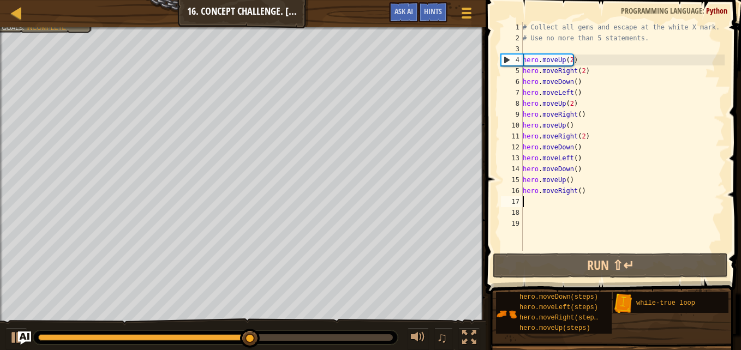
type textarea "h"
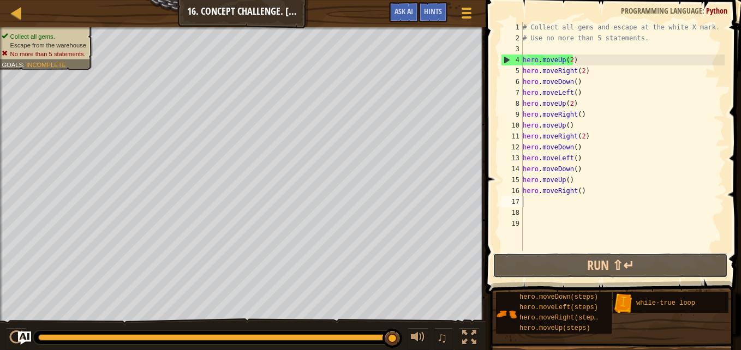
click at [615, 261] on button "Run ⇧↵" at bounding box center [610, 265] width 235 height 25
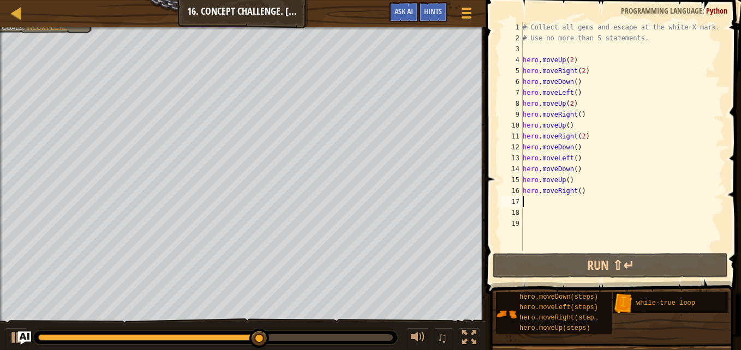
type textarea "h"
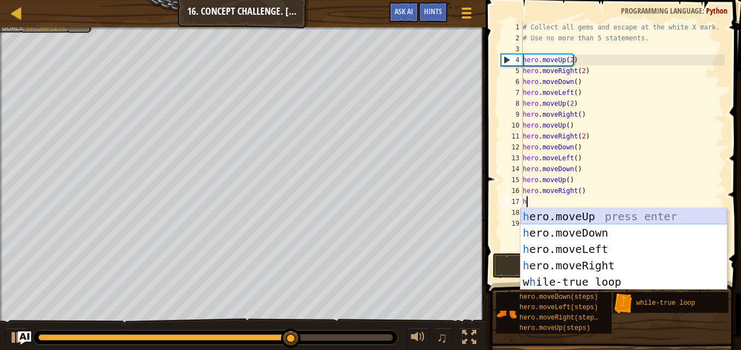
click at [642, 219] on div "h ero.moveUp press enter h ero.moveDown press enter h ero.moveLeft press enter …" at bounding box center [624, 265] width 206 height 115
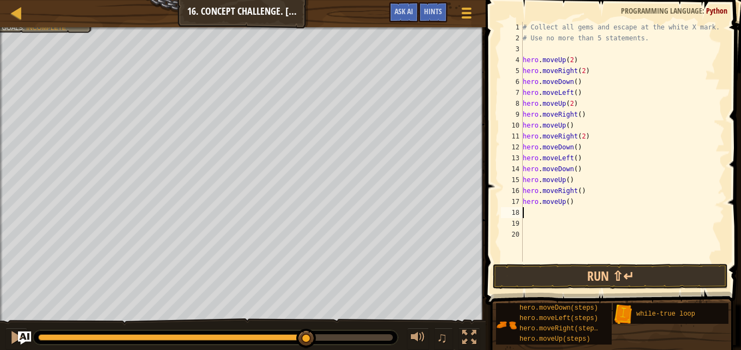
type textarea "h"
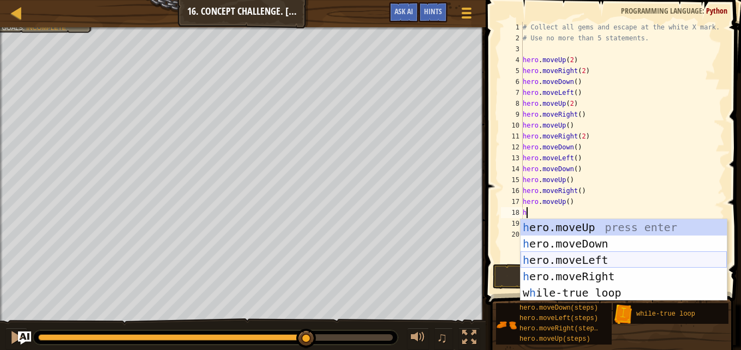
click at [608, 260] on div "h ero.moveUp press enter h ero.moveDown press enter h ero.moveLeft press enter …" at bounding box center [624, 276] width 206 height 115
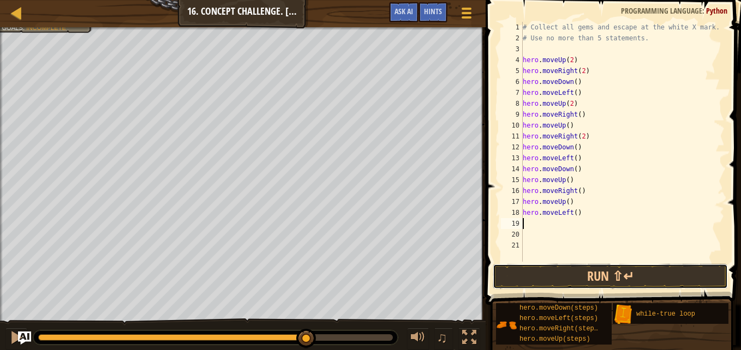
click at [611, 276] on button "Run ⇧↵" at bounding box center [610, 276] width 235 height 25
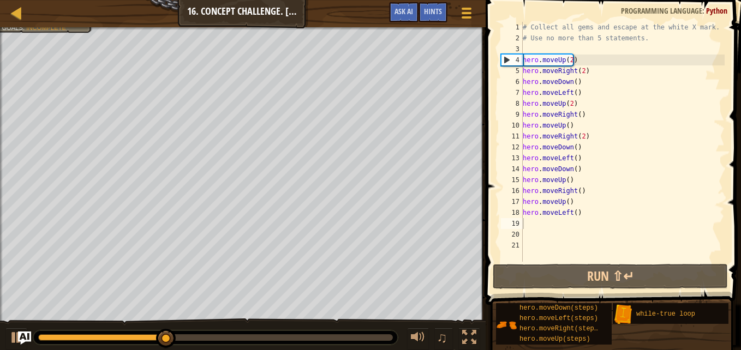
click at [460, 8] on div at bounding box center [467, 12] width 14 height 15
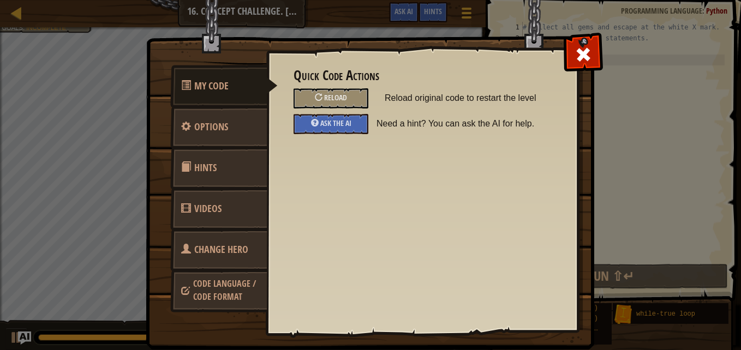
click at [306, 121] on div "Ask the AI" at bounding box center [331, 124] width 75 height 20
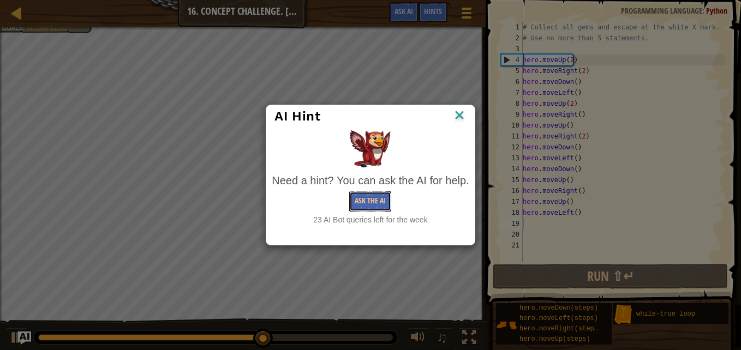
click at [372, 198] on button "Ask the AI" at bounding box center [370, 202] width 42 height 20
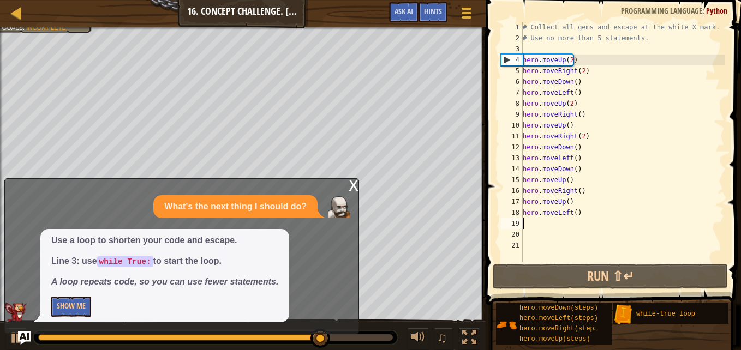
click at [524, 46] on div "# Collect all gems and escape at the white X mark. # Use no more than 5 stateme…" at bounding box center [623, 153] width 204 height 262
type textarea "h"
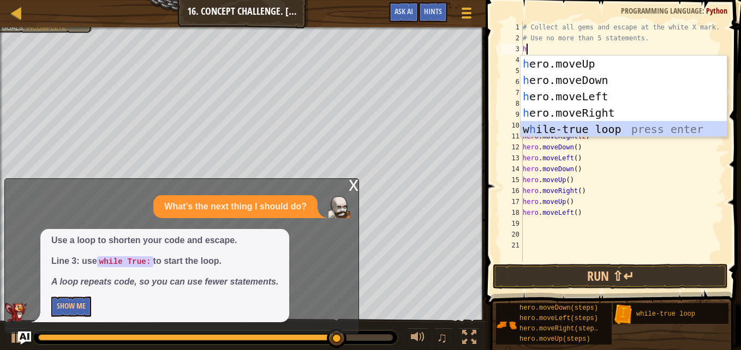
click at [565, 127] on div "h ero.moveUp press enter h ero.moveDown press enter h ero.moveLeft press enter …" at bounding box center [624, 113] width 206 height 115
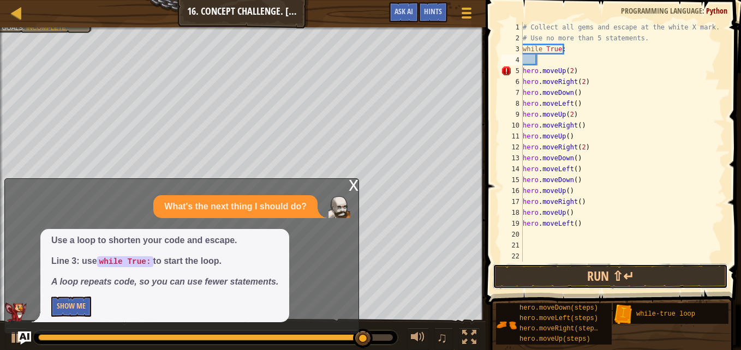
click at [540, 277] on button "Run ⇧↵" at bounding box center [610, 276] width 235 height 25
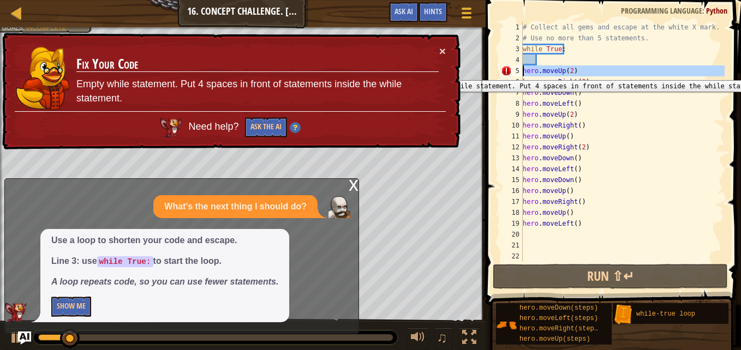
click at [522, 72] on div "5" at bounding box center [512, 70] width 22 height 11
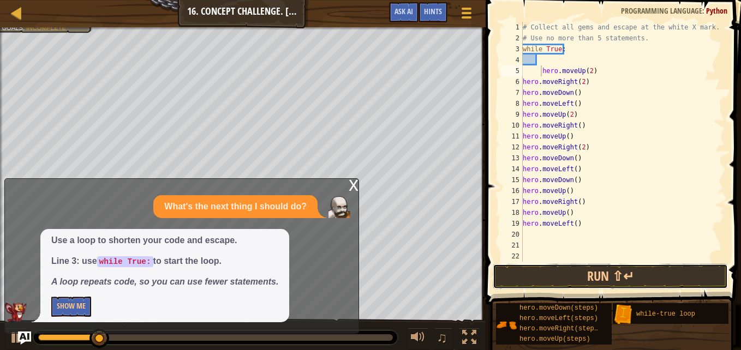
click at [565, 269] on button "Run ⇧↵" at bounding box center [610, 276] width 235 height 25
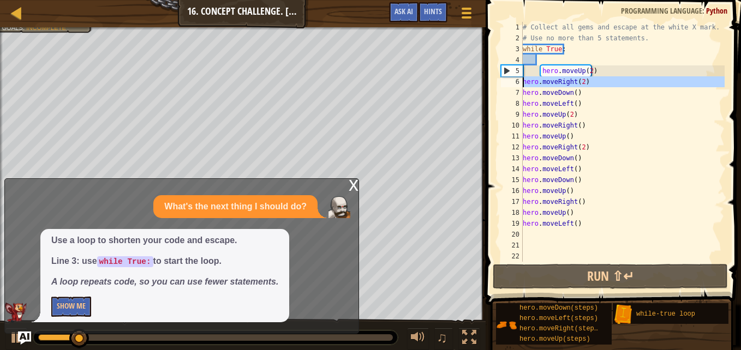
click at [522, 82] on div "6" at bounding box center [512, 81] width 22 height 11
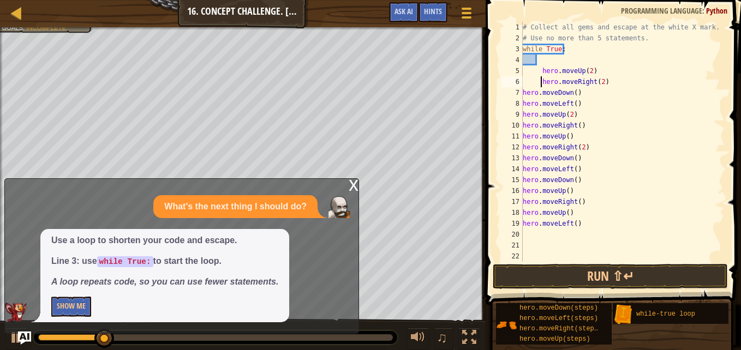
click at [521, 94] on div "7" at bounding box center [512, 92] width 22 height 11
click at [522, 105] on div "8" at bounding box center [512, 103] width 22 height 11
click at [524, 115] on div "# Collect all gems and escape at the white X mark. # Use no more than 5 stateme…" at bounding box center [623, 153] width 204 height 262
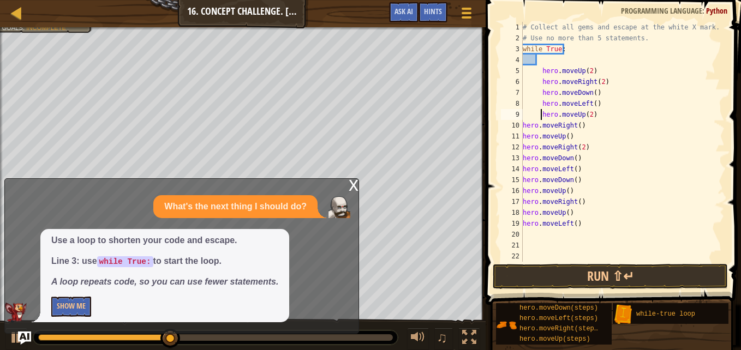
click at [524, 128] on div "# Collect all gems and escape at the white X mark. # Use no more than 5 stateme…" at bounding box center [623, 153] width 204 height 262
click at [521, 136] on div "11" at bounding box center [512, 136] width 22 height 11
click at [522, 148] on div "12" at bounding box center [512, 147] width 22 height 11
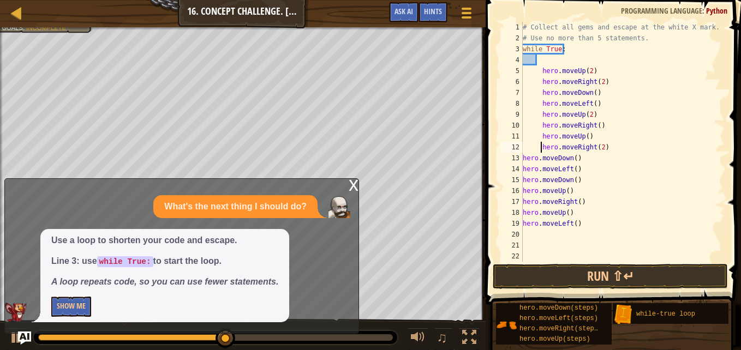
click at [522, 158] on div "13" at bounding box center [512, 158] width 22 height 11
click at [523, 169] on div "# Collect all gems and escape at the white X mark. # Use no more than 5 stateme…" at bounding box center [623, 153] width 204 height 262
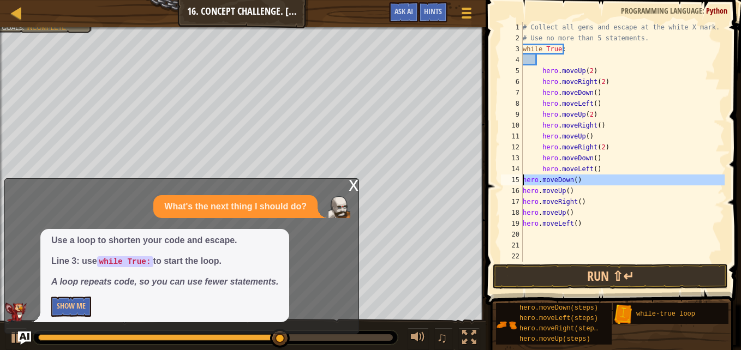
click at [522, 181] on div "15" at bounding box center [512, 180] width 22 height 11
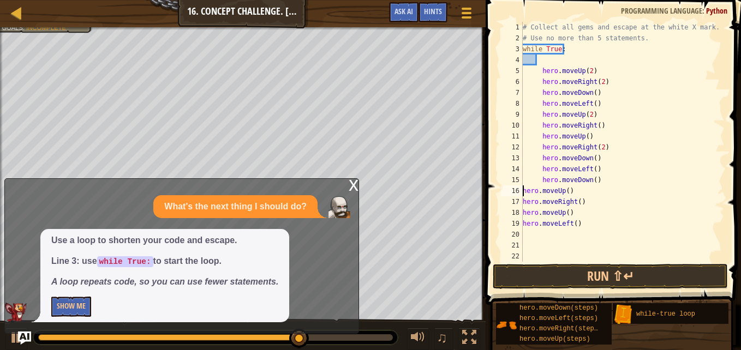
click at [523, 190] on div "# Collect all gems and escape at the white X mark. # Use no more than 5 stateme…" at bounding box center [623, 153] width 204 height 262
click at [520, 201] on div "17" at bounding box center [512, 201] width 22 height 11
click at [534, 189] on div "# Collect all gems and escape at the white X mark. # Use no more than 5 stateme…" at bounding box center [623, 153] width 204 height 262
click at [524, 201] on div "# Collect all gems and escape at the white X mark. # Use no more than 5 stateme…" at bounding box center [623, 153] width 204 height 262
click at [522, 214] on div "18" at bounding box center [512, 212] width 22 height 11
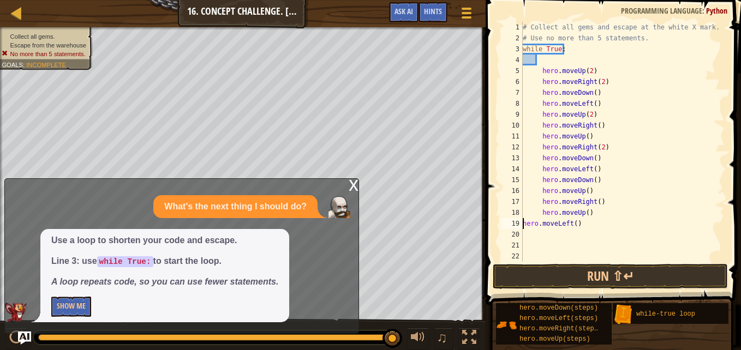
click at [524, 222] on div "# Collect all gems and escape at the white X mark. # Use no more than 5 stateme…" at bounding box center [623, 153] width 204 height 262
type textarea "hero.moveLeft()"
click at [578, 273] on button "Run ⇧↵" at bounding box center [610, 276] width 235 height 25
